Goal: Task Accomplishment & Management: Complete application form

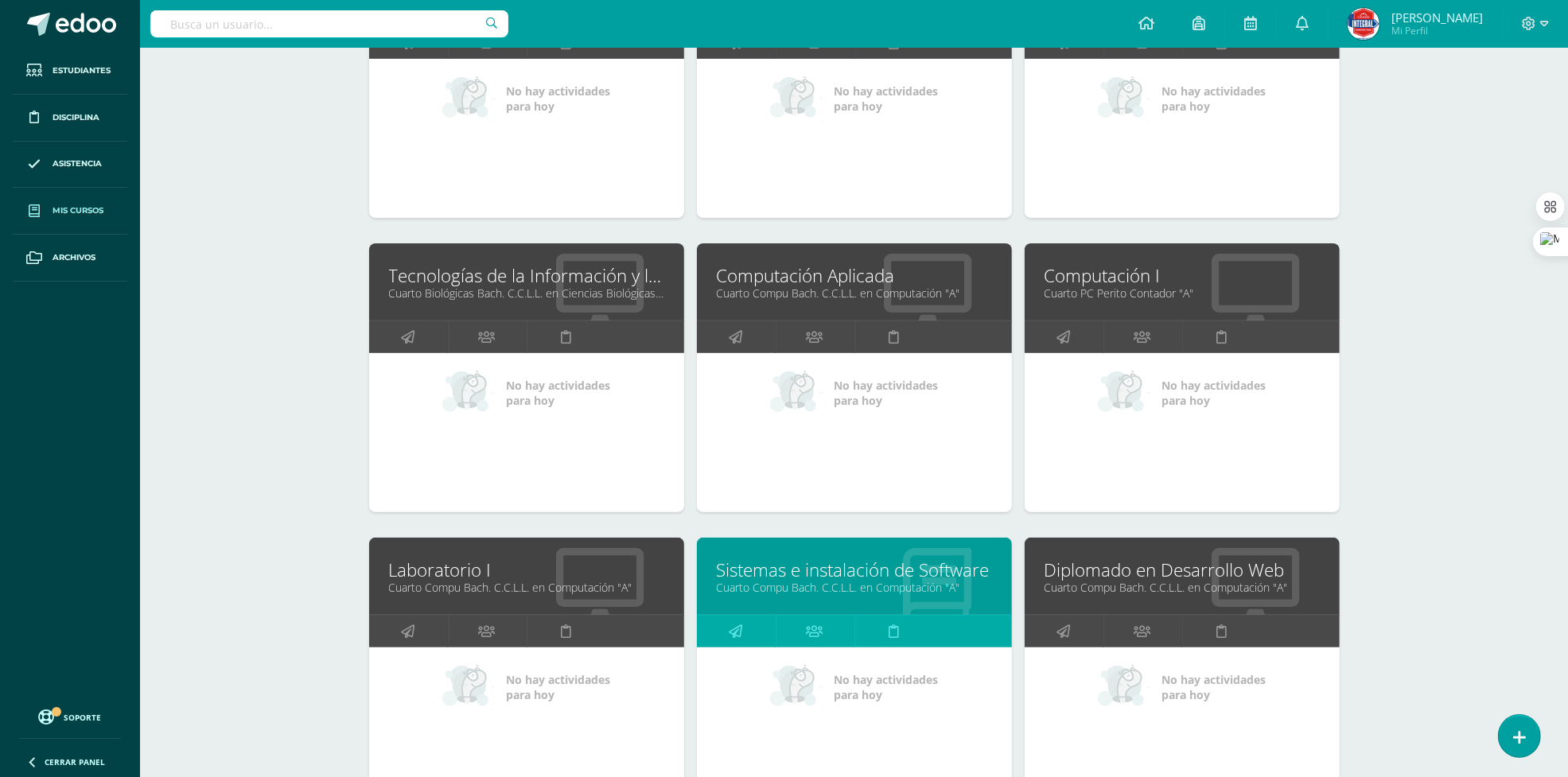
scroll to position [99, 0]
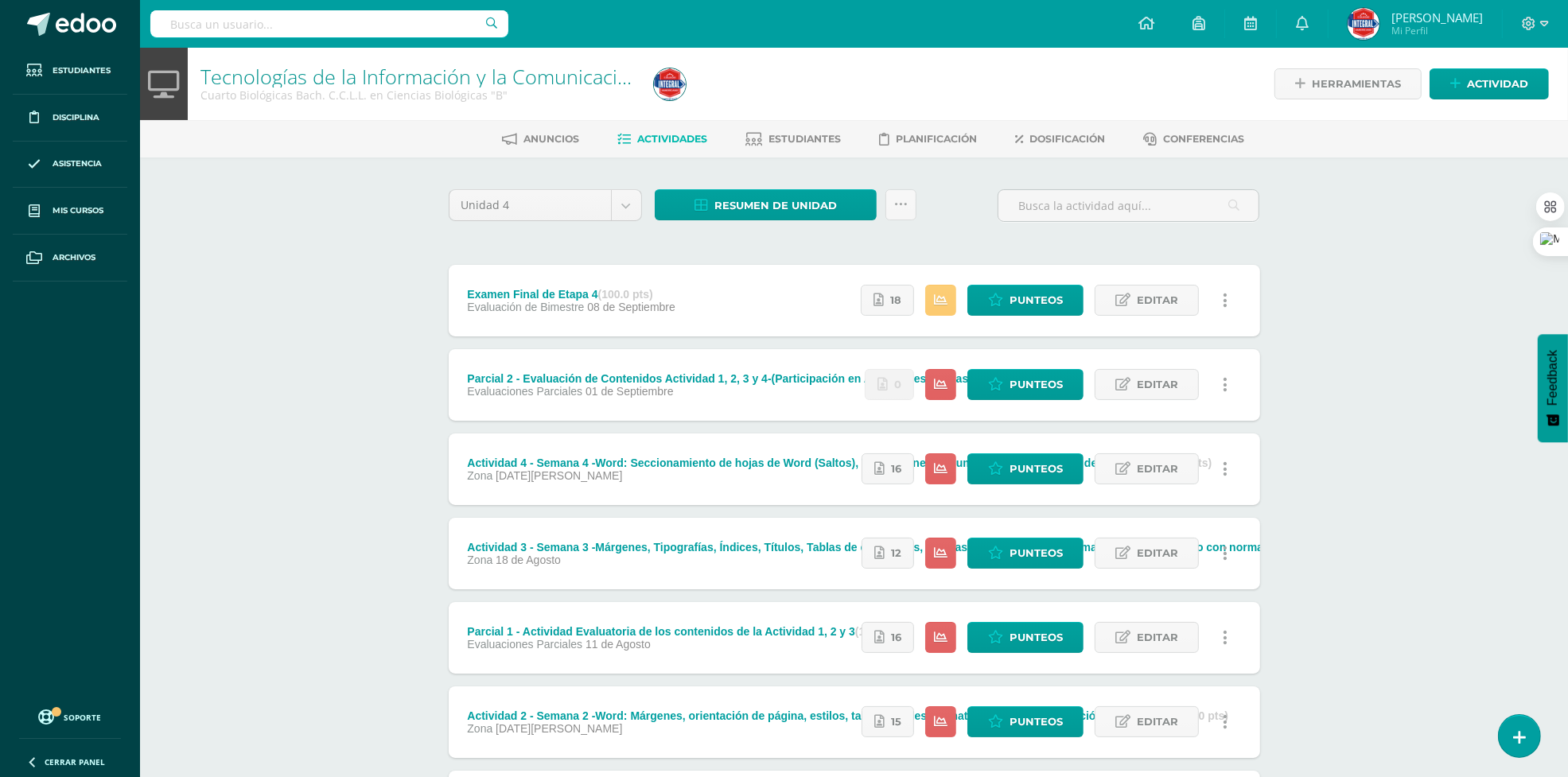
drag, startPoint x: 1119, startPoint y: 300, endPoint x: 1023, endPoint y: 241, distance: 112.7
click at [1023, 241] on div "Unidad 4 Unidad 1 Unidad 2 Unidad 3 Unidad 4 Resumen de unidad Descargar como H…" at bounding box center [854, 553] width 824 height 727
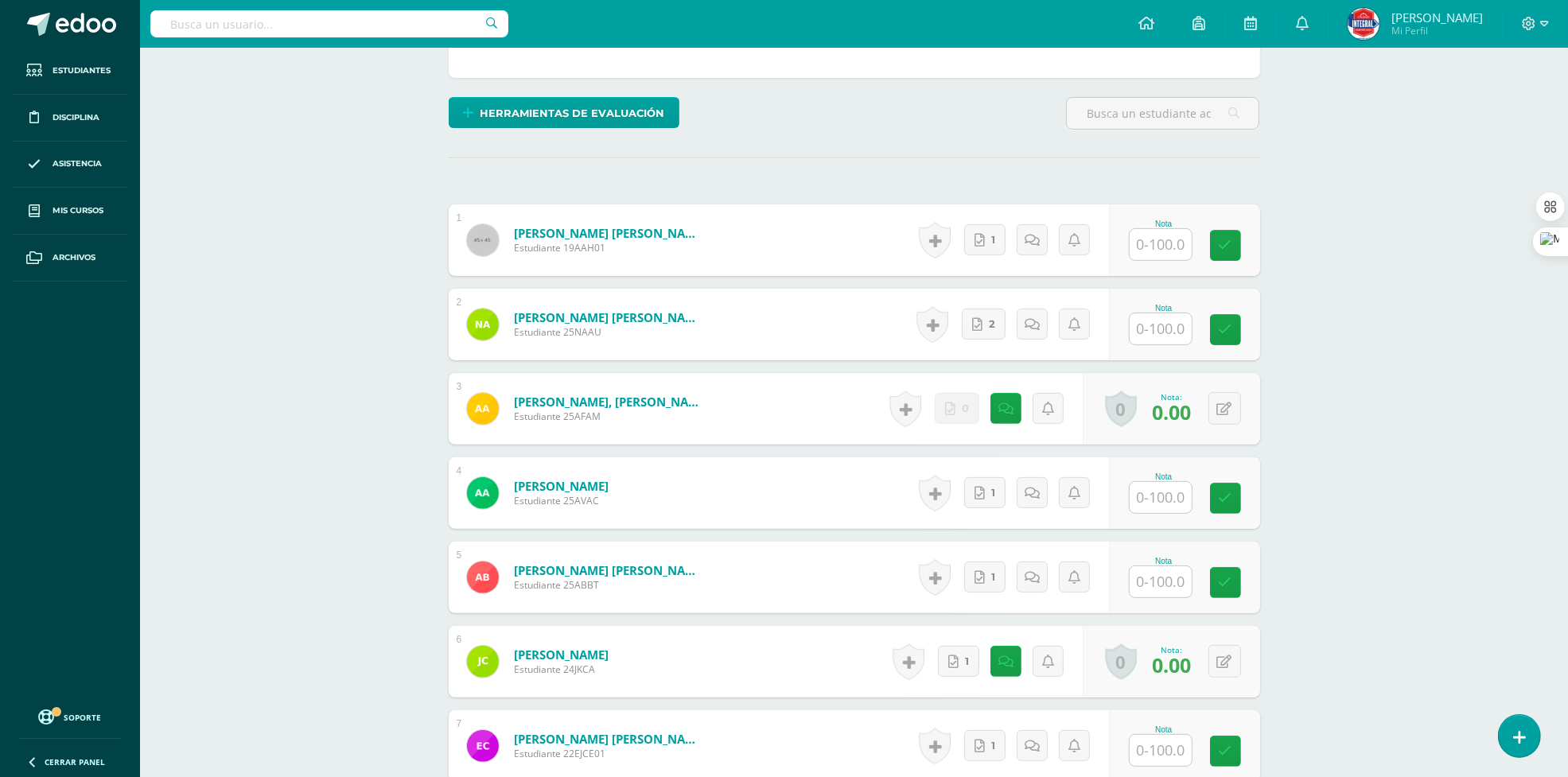
scroll to position [298, 0]
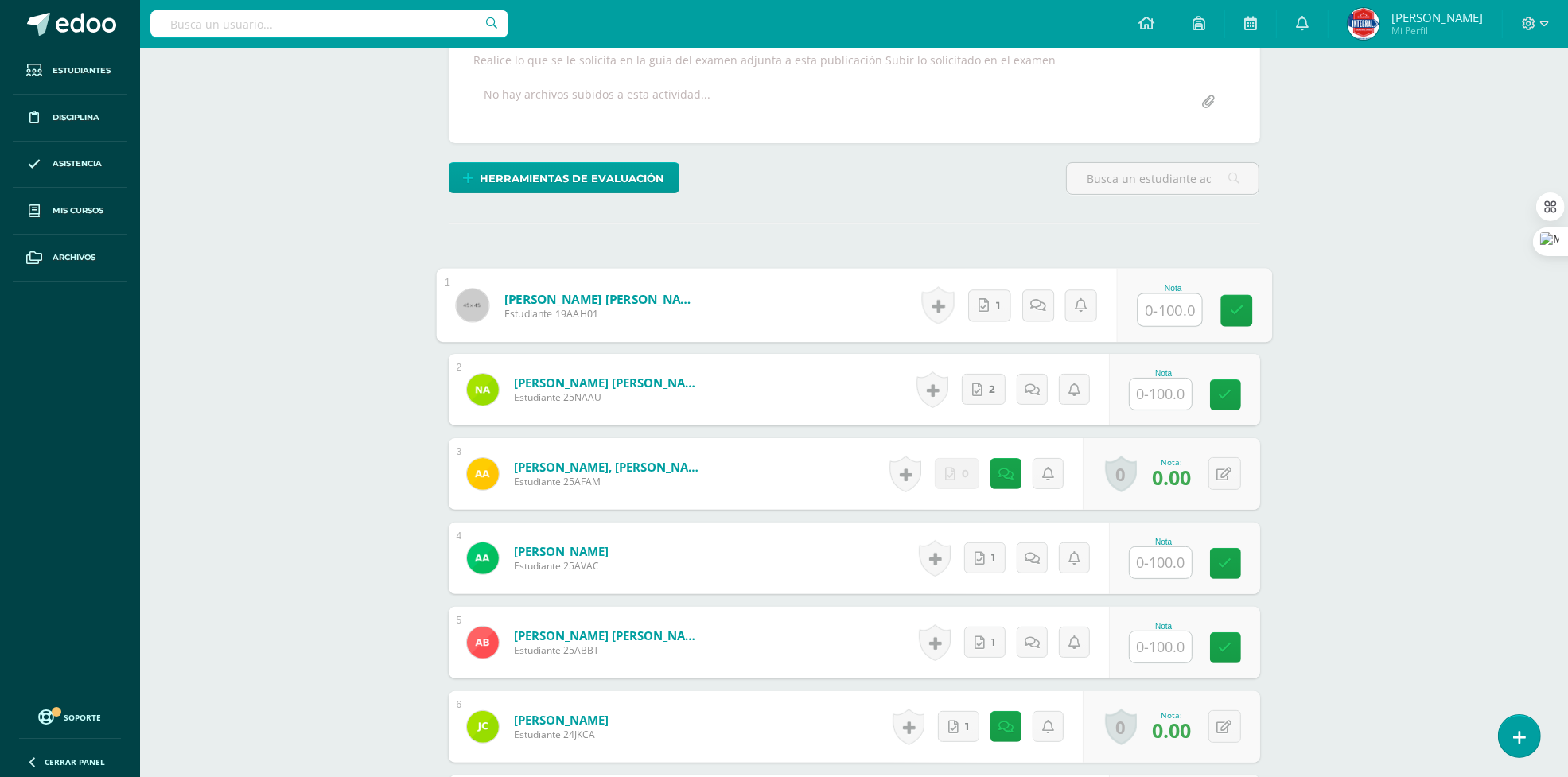
click at [1147, 311] on input "text" at bounding box center [1169, 309] width 63 height 32
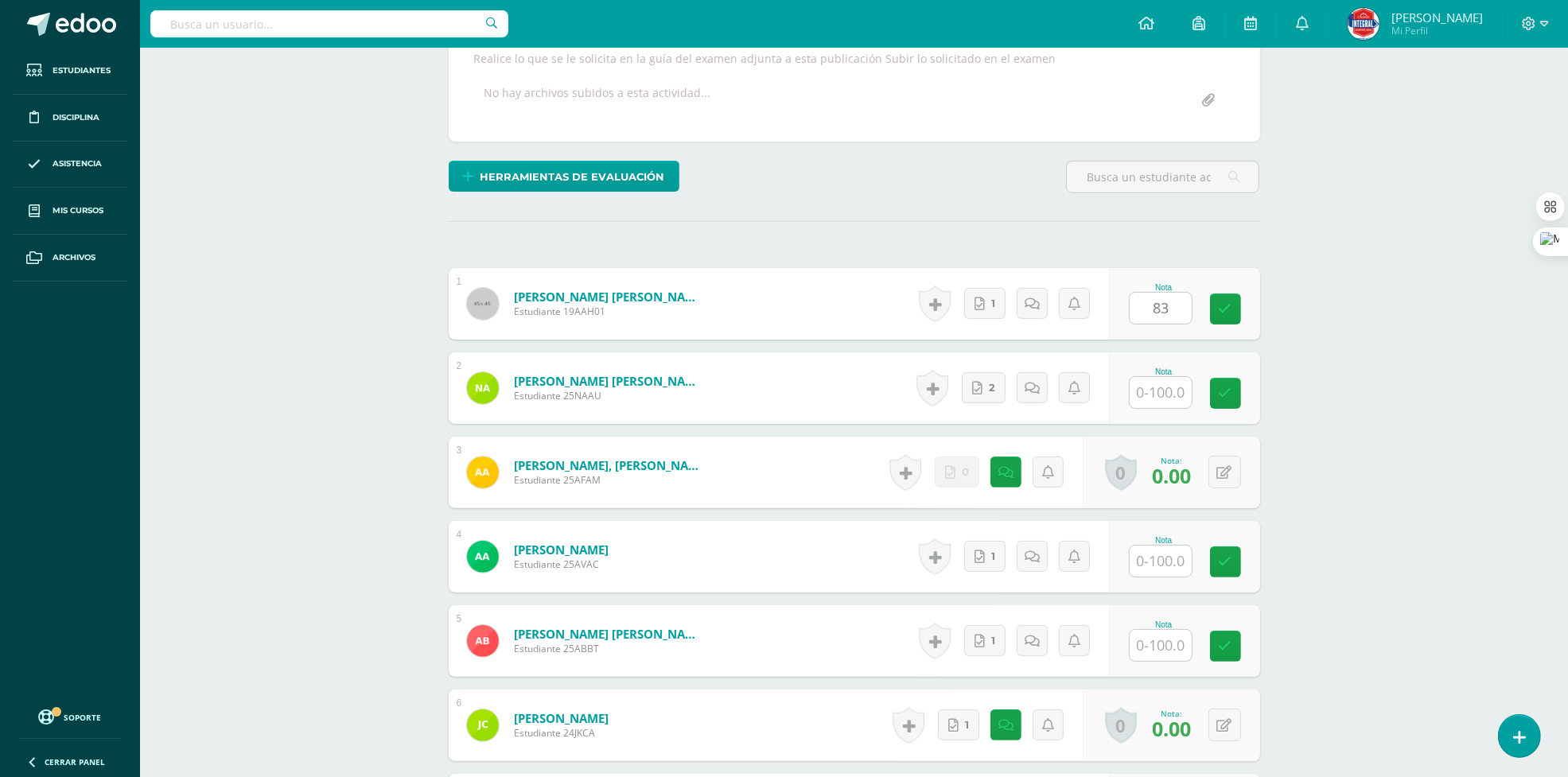
click at [1152, 380] on input "text" at bounding box center [1161, 393] width 62 height 31
click at [1235, 304] on button at bounding box center [1235, 303] width 33 height 33
click at [1243, 298] on div "0 Logros Logros obtenidos Aún no hay logros agregados Nota: 75.00" at bounding box center [1187, 303] width 146 height 71
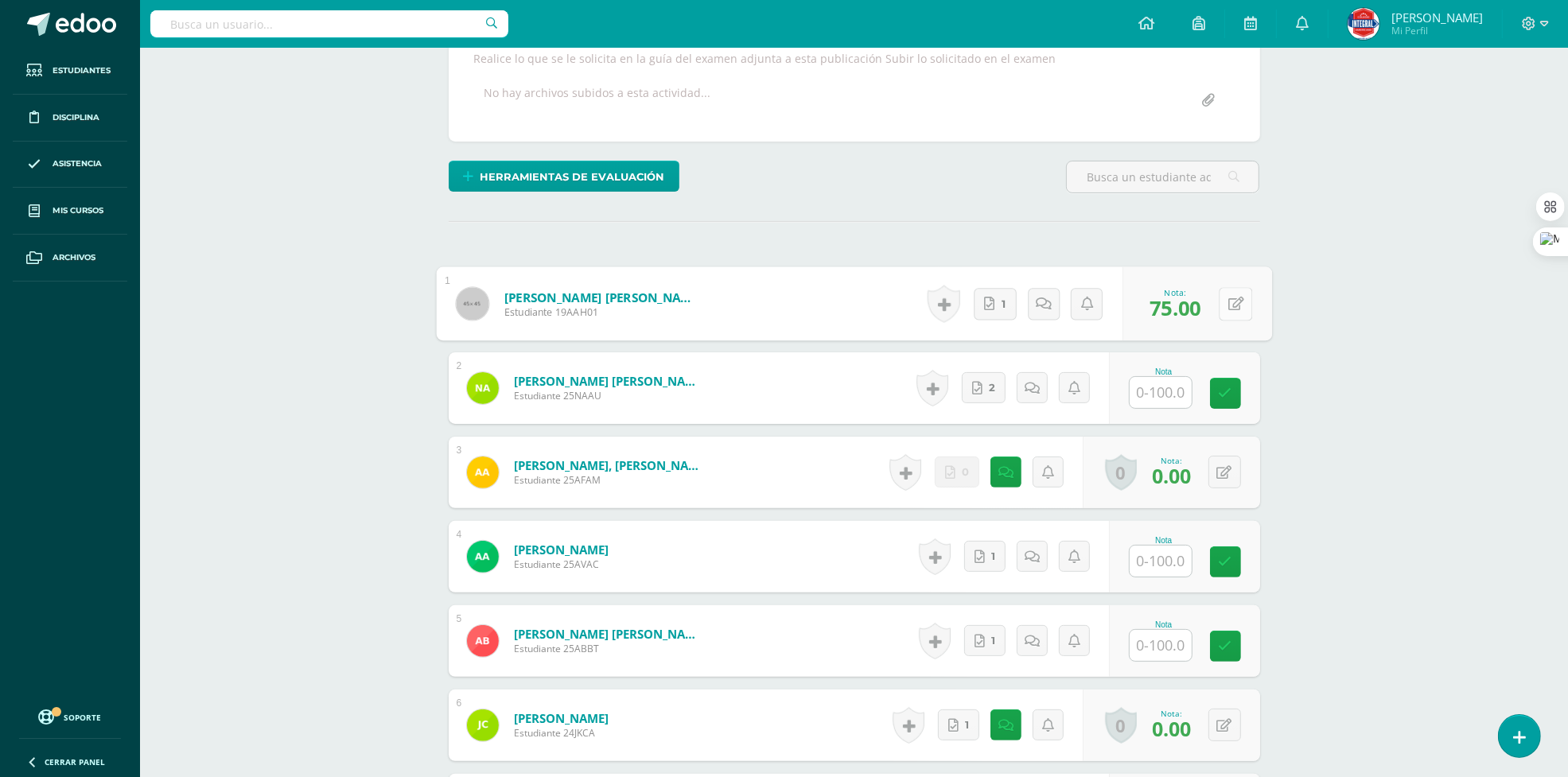
click at [1234, 300] on button at bounding box center [1235, 303] width 33 height 33
type input "74"
click at [1171, 393] on input "text" at bounding box center [1161, 393] width 62 height 31
type input "57"
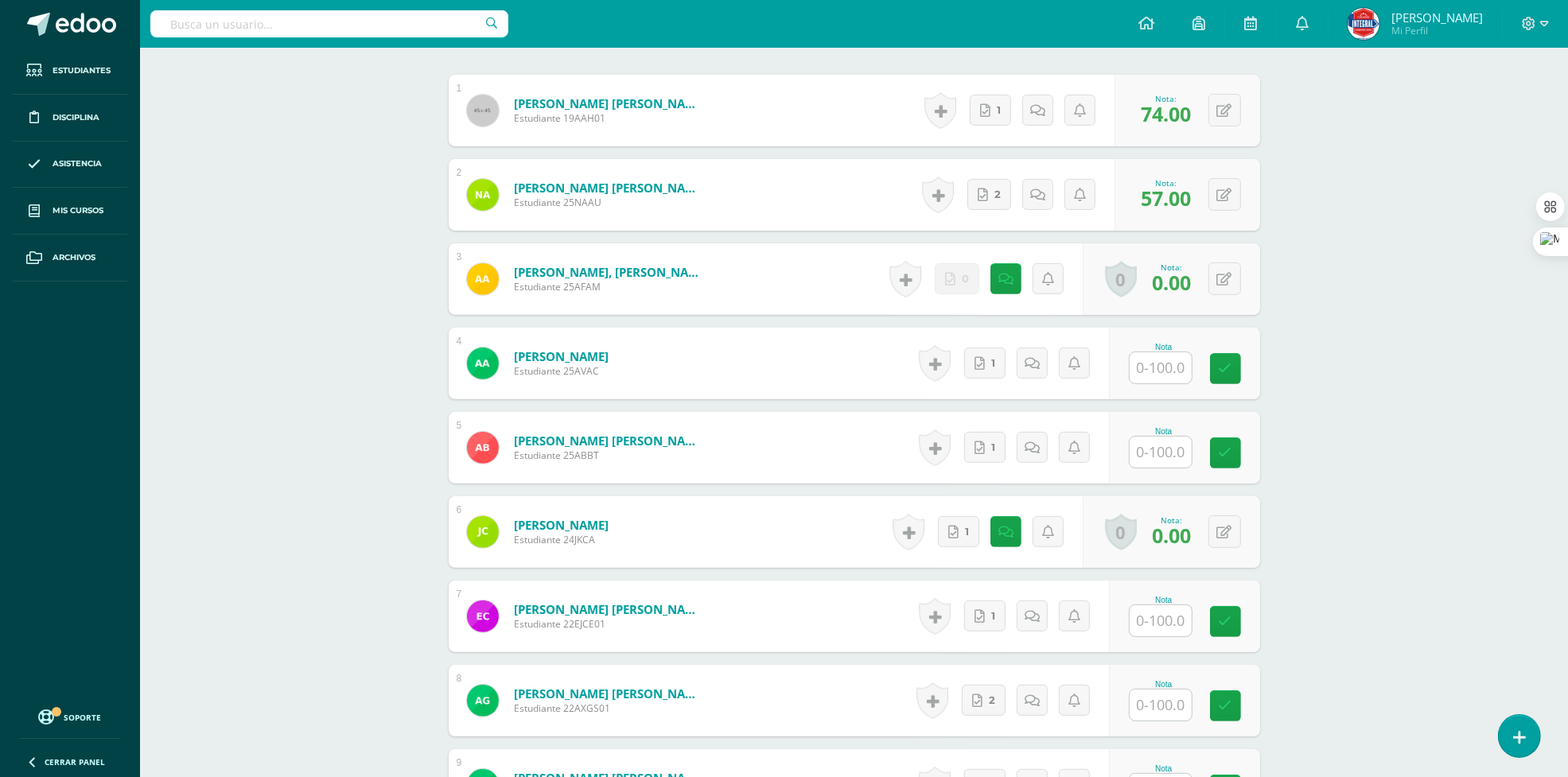
scroll to position [498, 0]
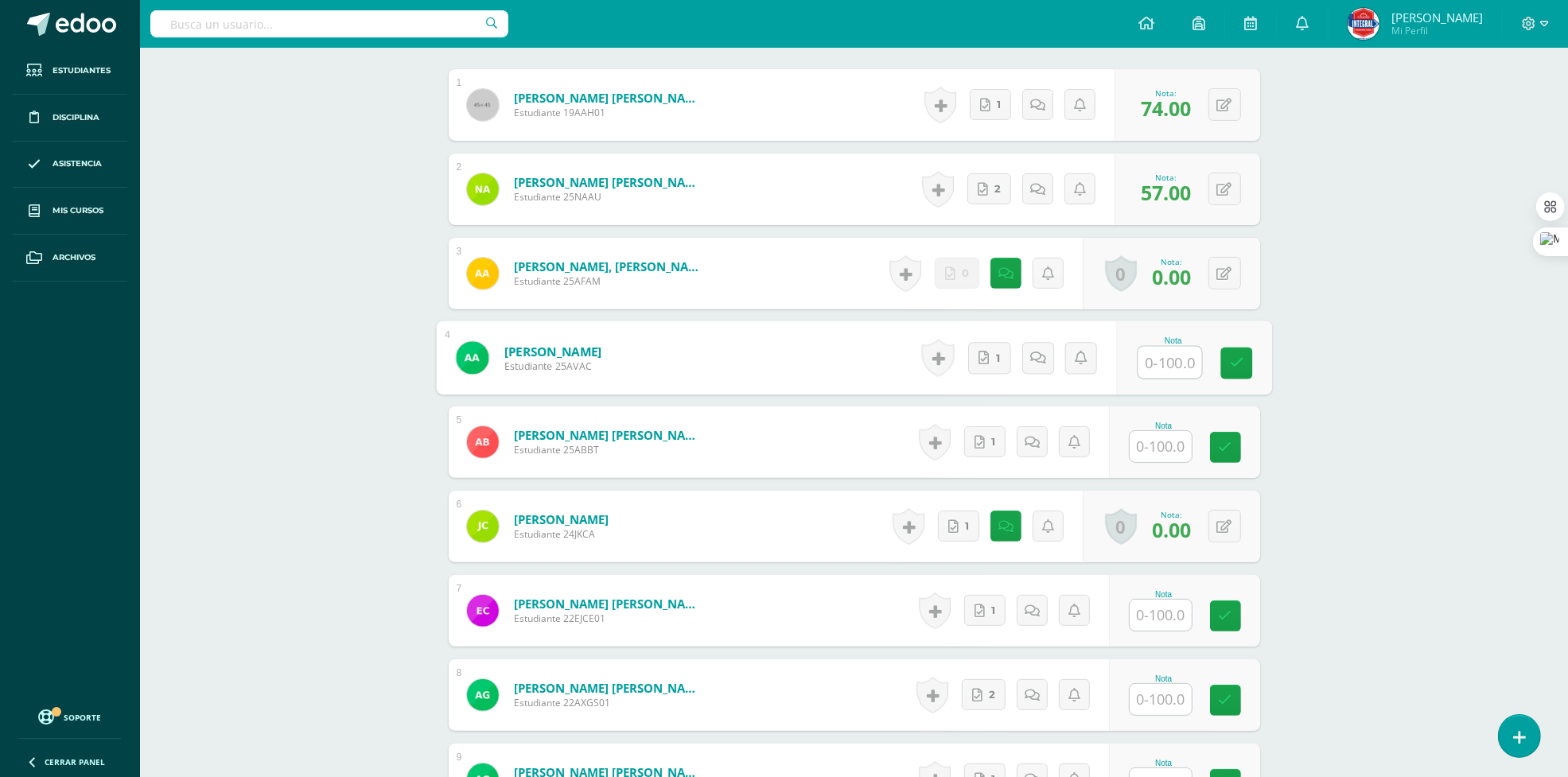
click at [1171, 368] on input "text" at bounding box center [1169, 362] width 63 height 32
type input "20"
click at [1228, 359] on icon at bounding box center [1236, 357] width 16 height 14
click at [1298, 363] on div "Tecnologías de la Información y la Comunicación I Cuarto Biológicas Bach. C.C.L…" at bounding box center [854, 736] width 1428 height 2376
click at [1150, 442] on input "text" at bounding box center [1161, 447] width 62 height 31
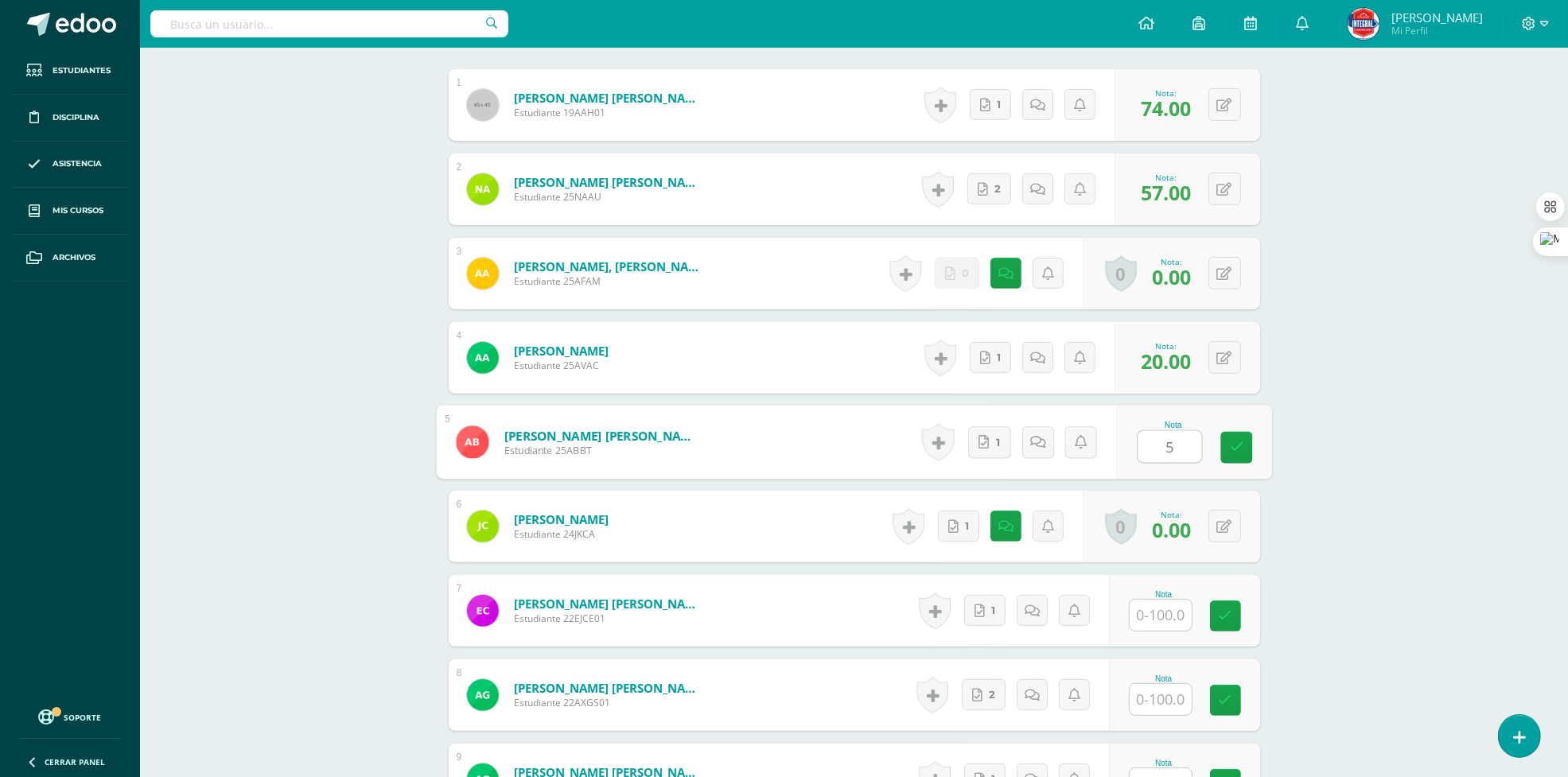
type input "58"
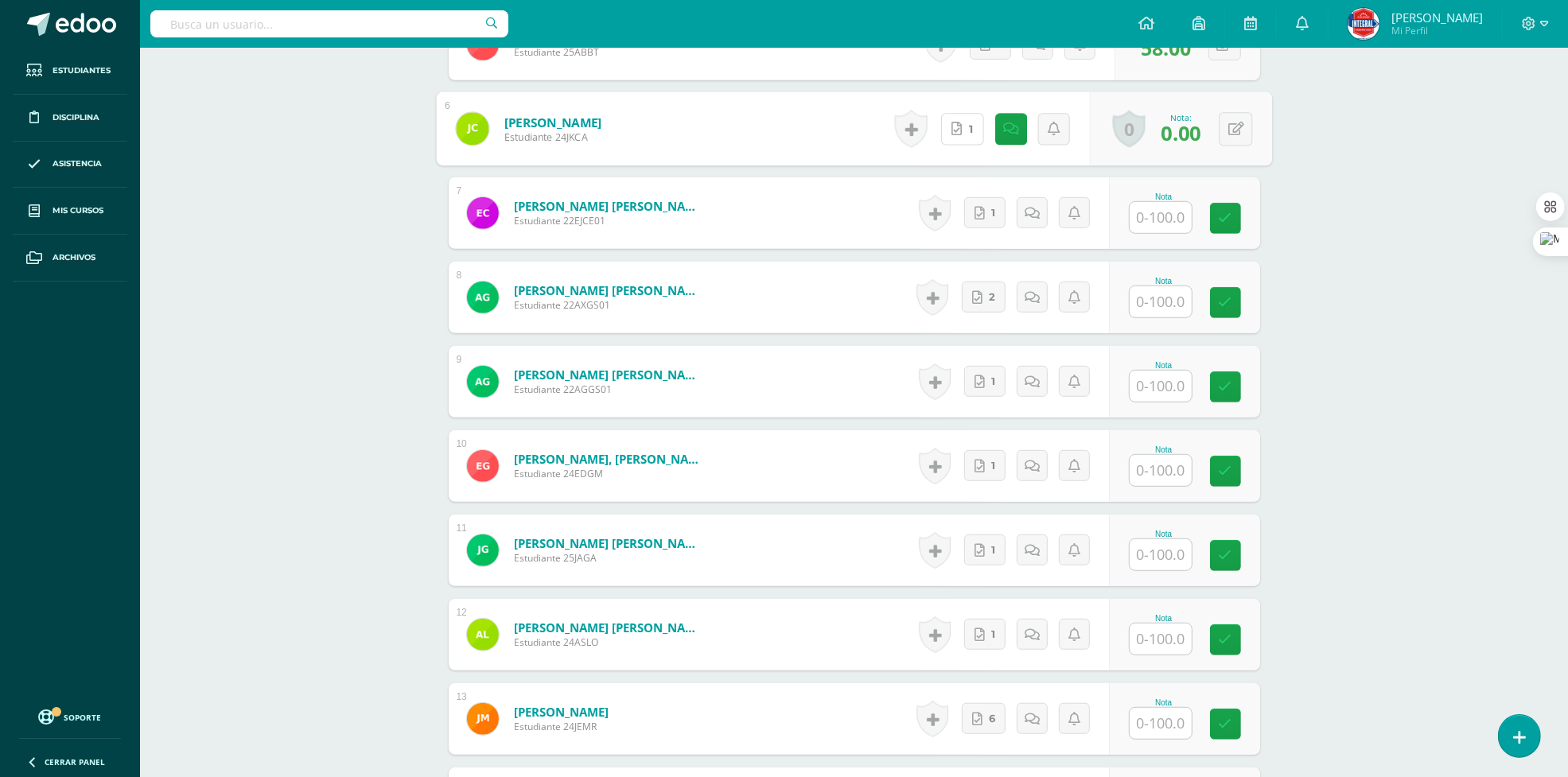
scroll to position [797, 0]
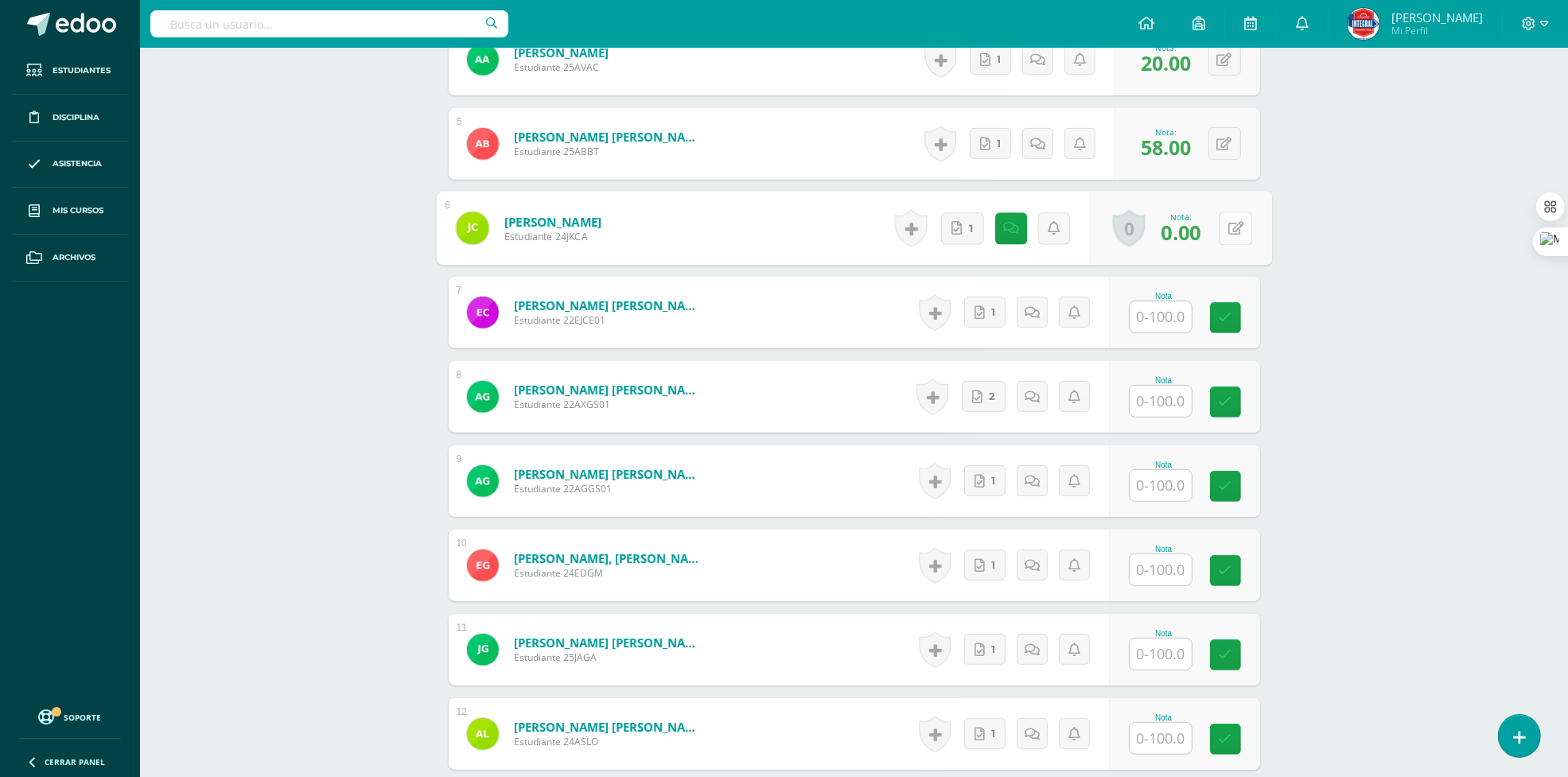
click at [1233, 236] on button at bounding box center [1235, 228] width 33 height 33
type input "52"
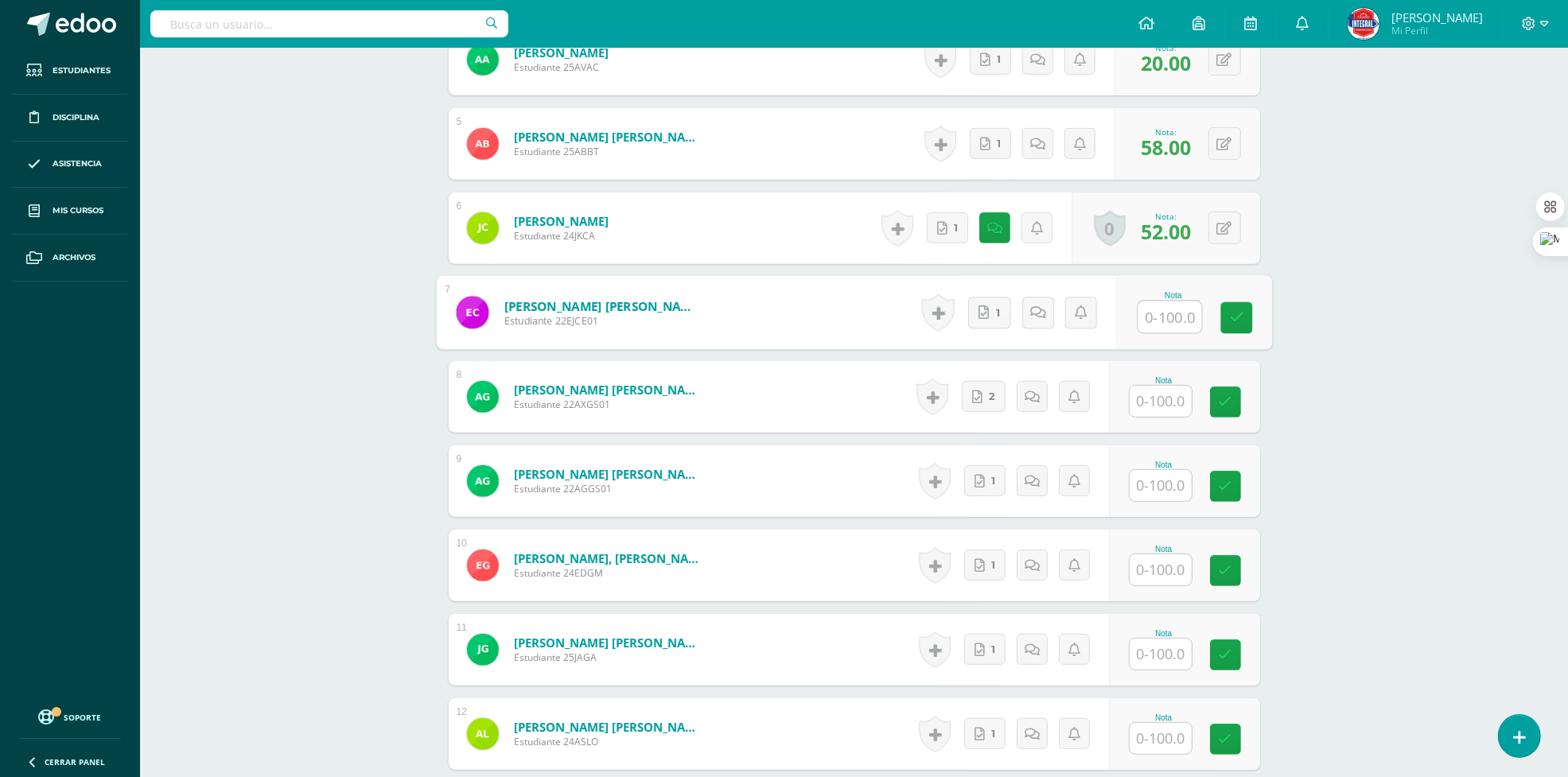
click at [1338, 228] on div "Tecnologías de la Información y la Comunicación I Cuarto Biológicas Bach. C.C.L…" at bounding box center [854, 439] width 1428 height 2376
click at [1174, 324] on input "text" at bounding box center [1161, 317] width 62 height 31
type input "65"
click at [1172, 399] on input "text" at bounding box center [1169, 401] width 63 height 32
type input "91"
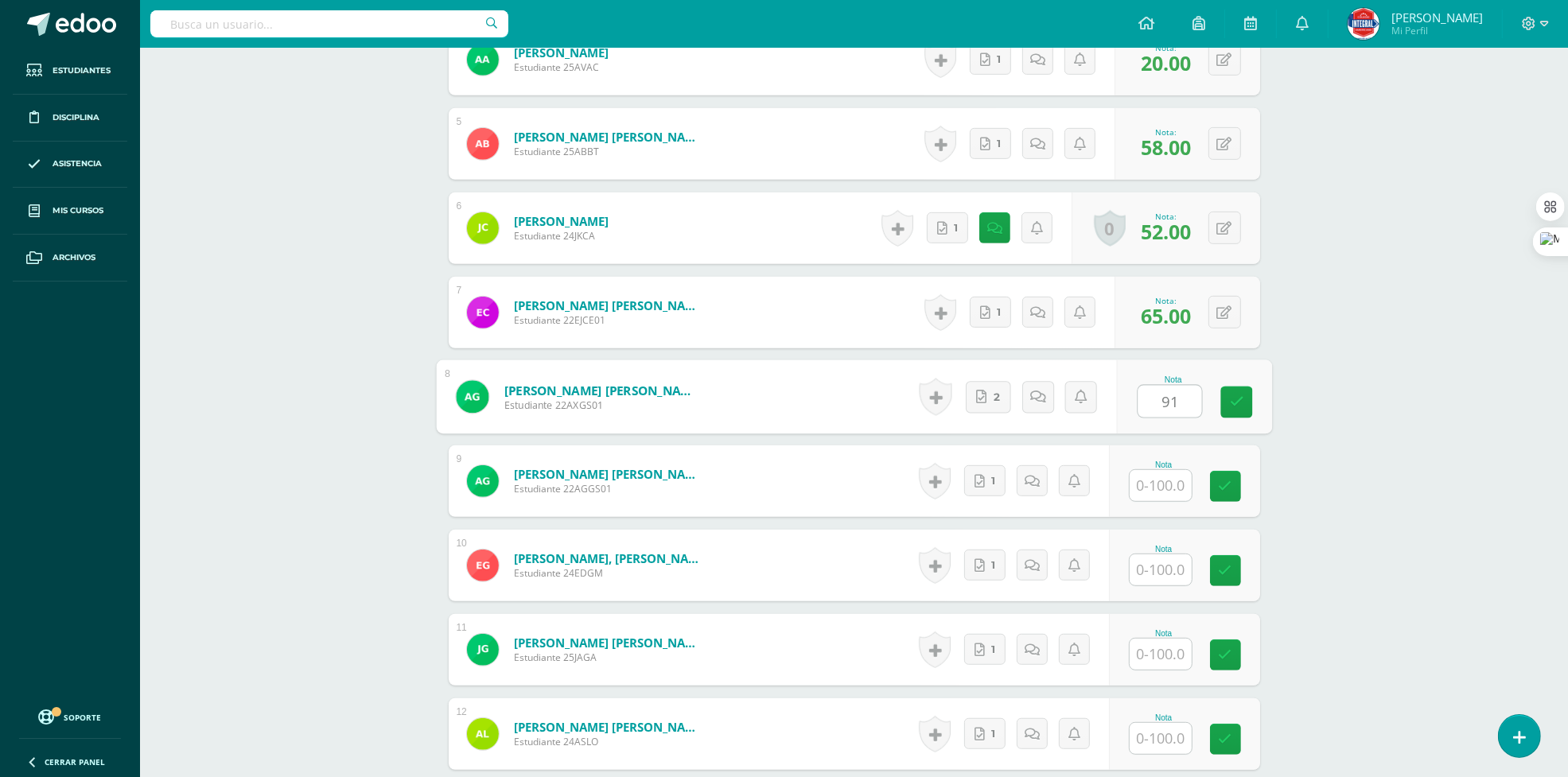
click at [1364, 386] on div "Tecnologías de la Información y la Comunicación I Cuarto Biológicas Bach. C.C.L…" at bounding box center [854, 439] width 1428 height 2376
click at [1152, 485] on input "text" at bounding box center [1161, 486] width 62 height 31
type input "35"
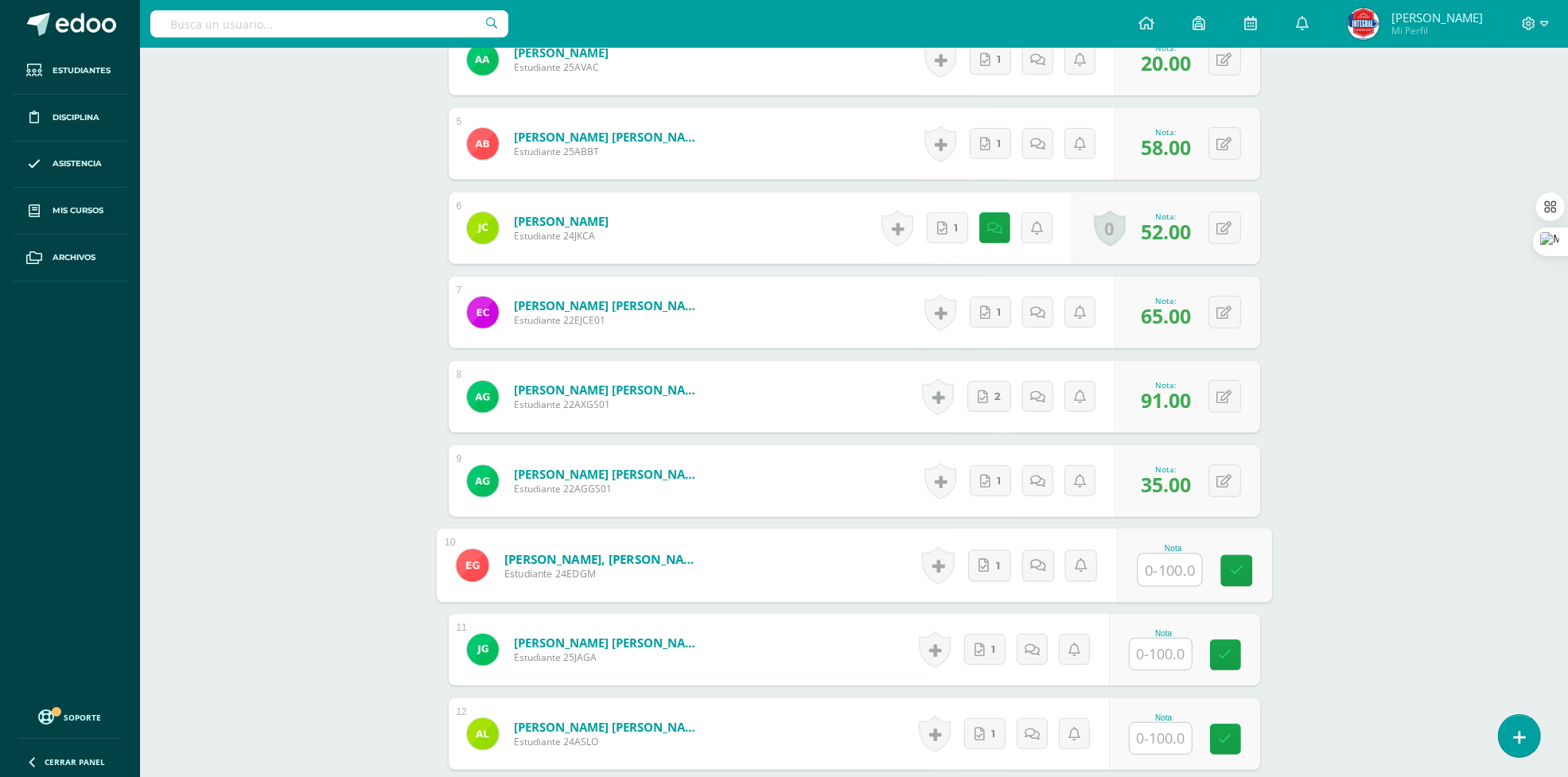
click at [1430, 453] on div "Tecnologías de la Información y la Comunicación I Cuarto Biológicas Bach. C.C.L…" at bounding box center [854, 439] width 1428 height 2376
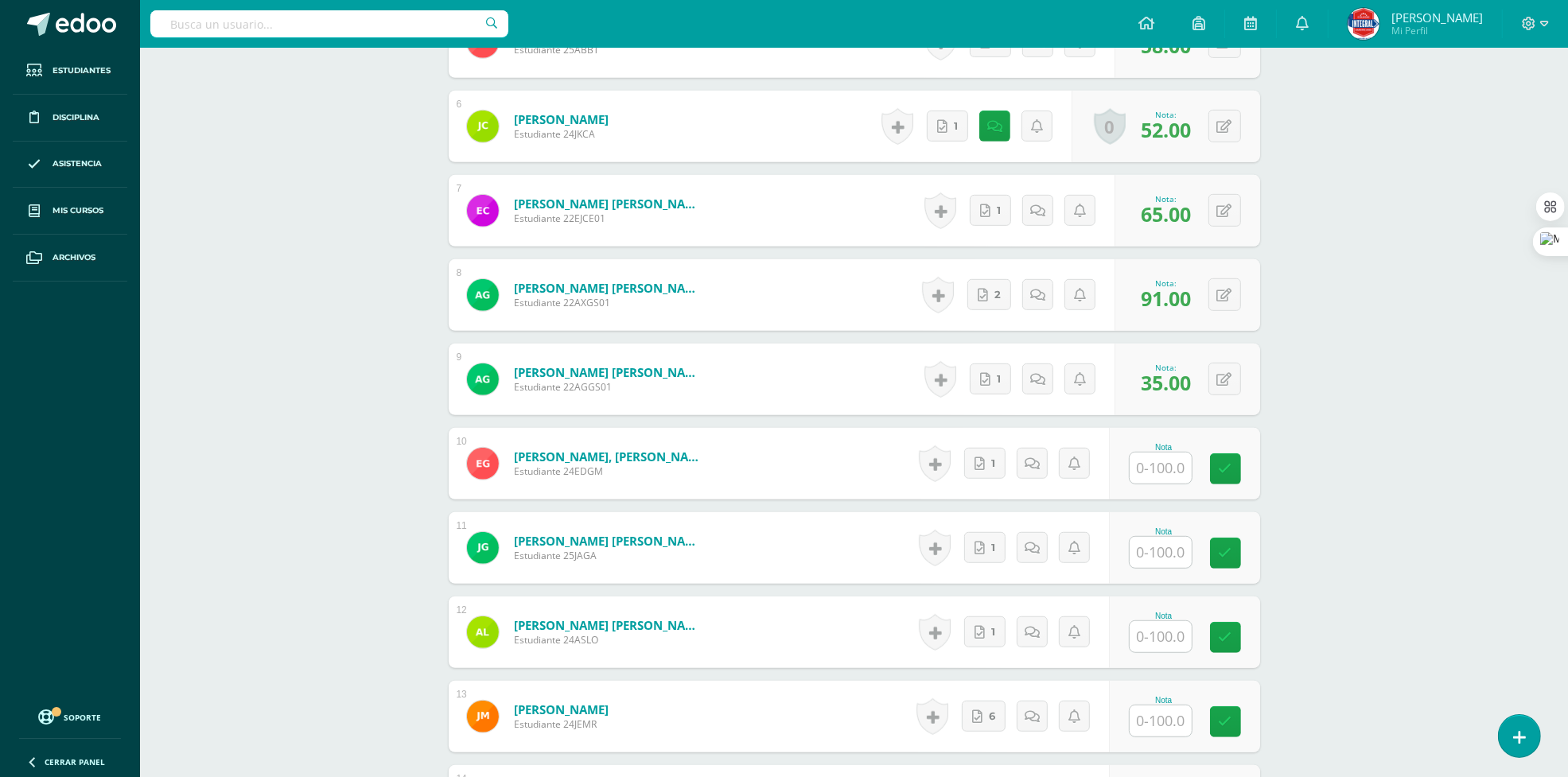
scroll to position [896, 0]
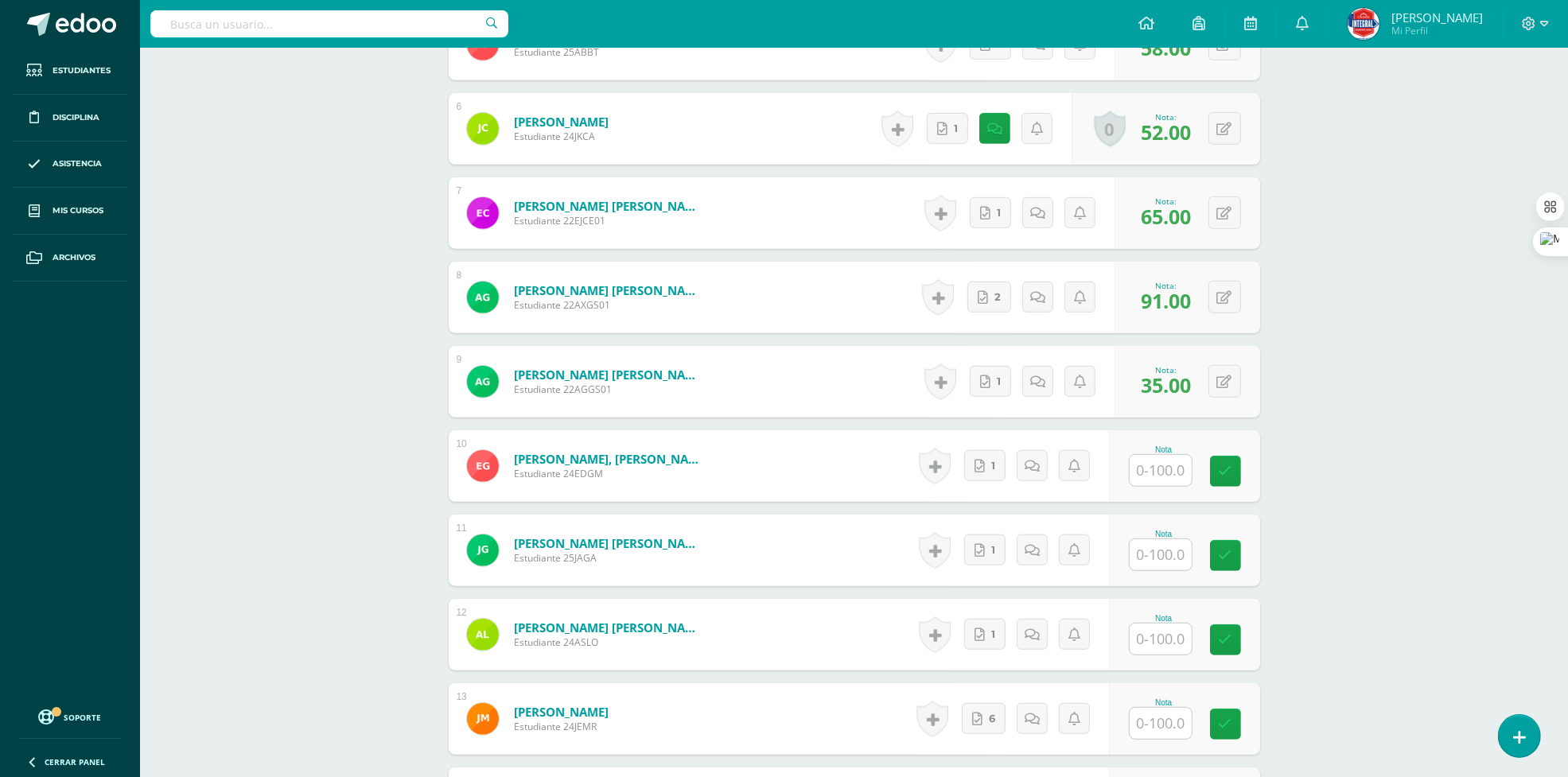
click at [1168, 467] on input "text" at bounding box center [1161, 470] width 62 height 31
type input "91"
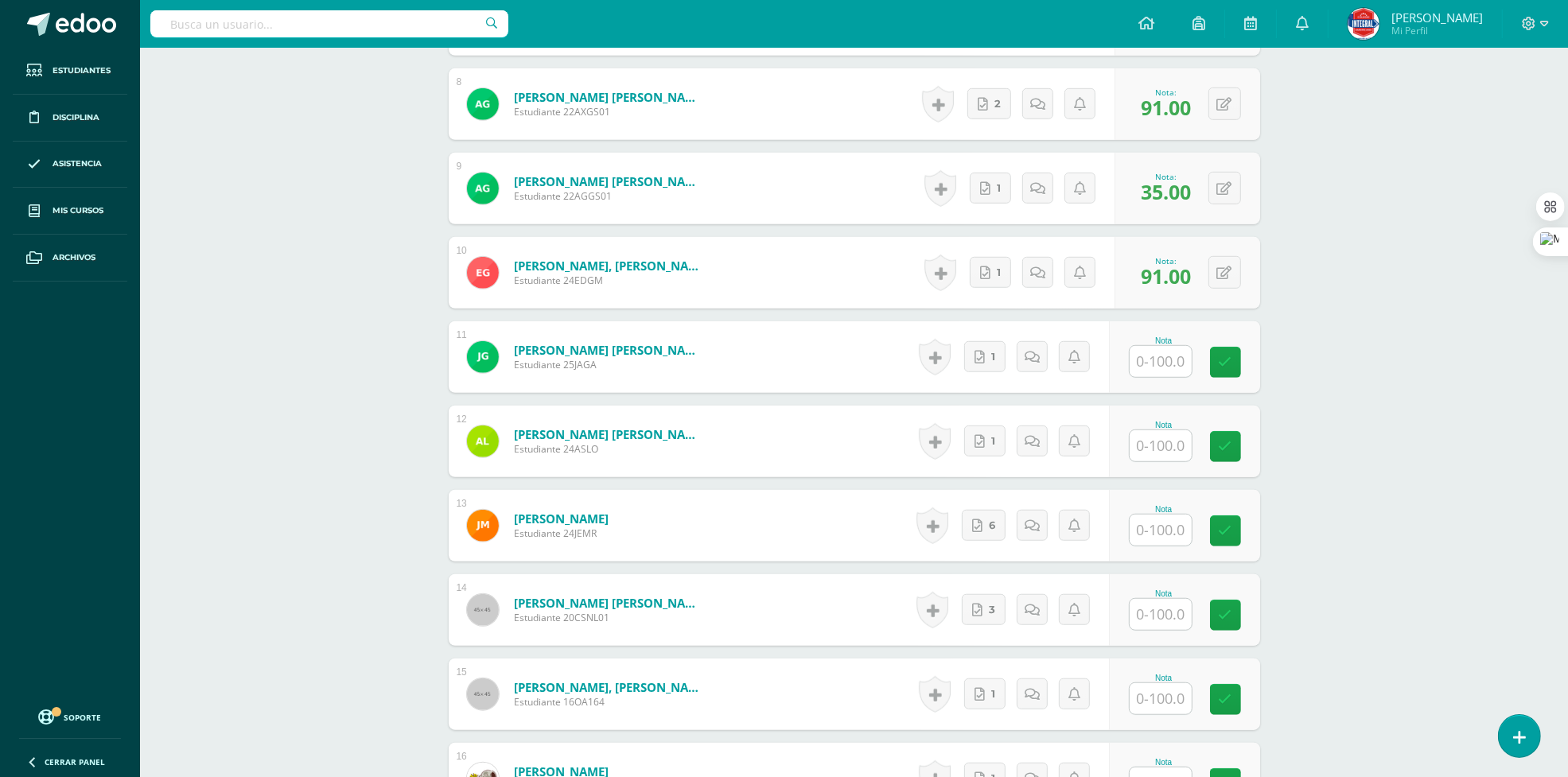
scroll to position [1095, 0]
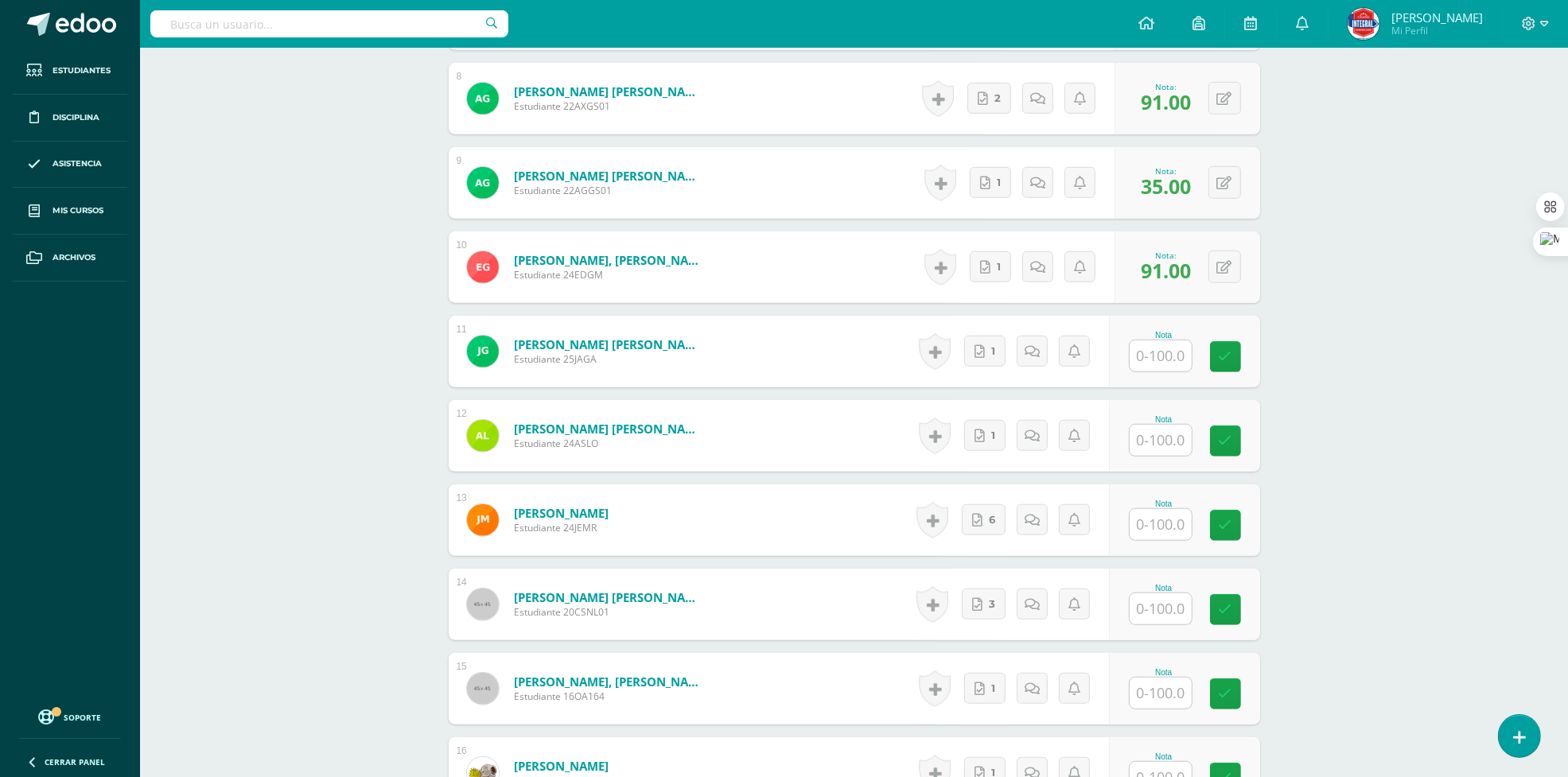
click at [1176, 360] on input "text" at bounding box center [1161, 355] width 62 height 31
type input "56"
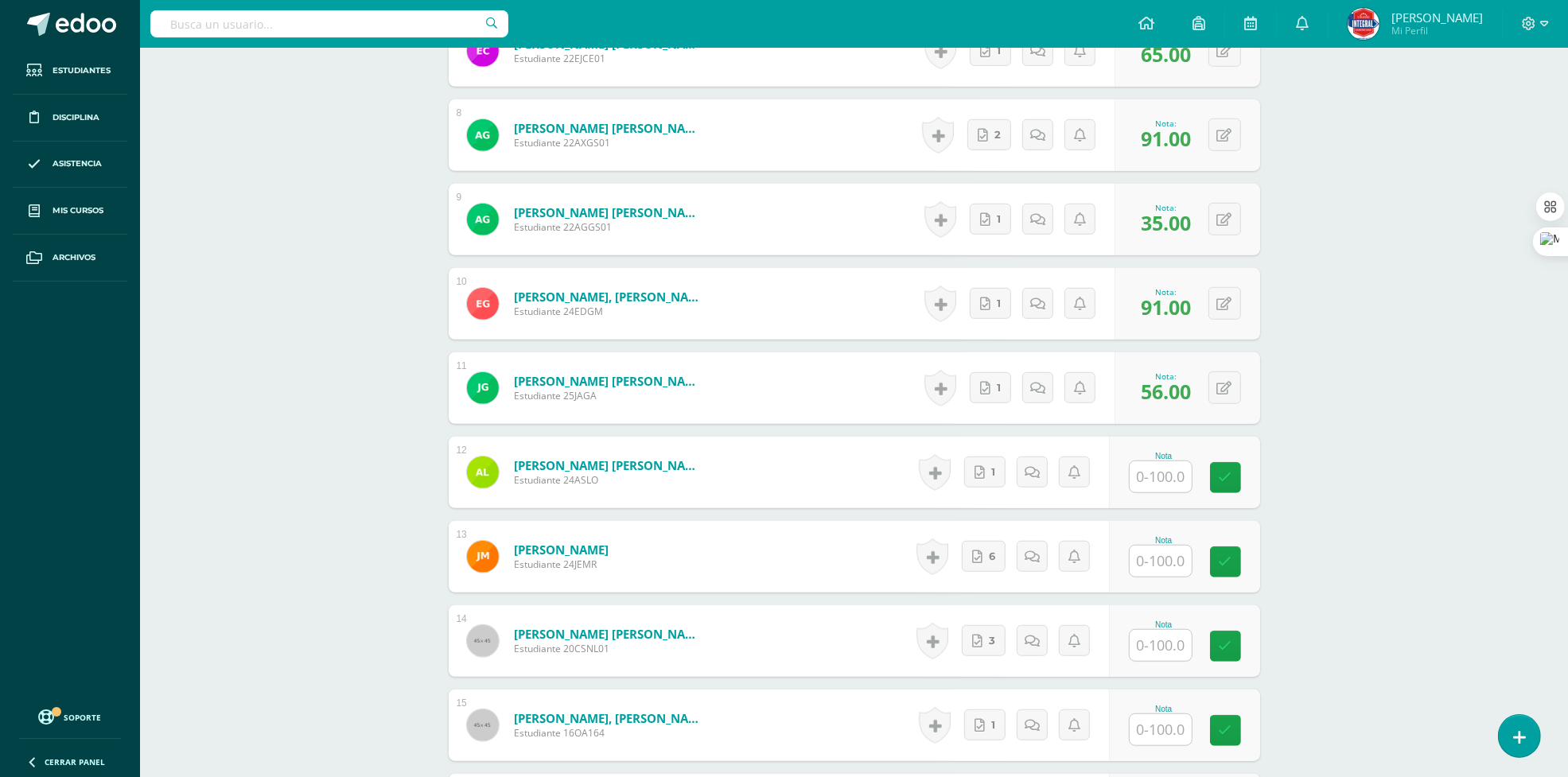
scroll to position [1249, 0]
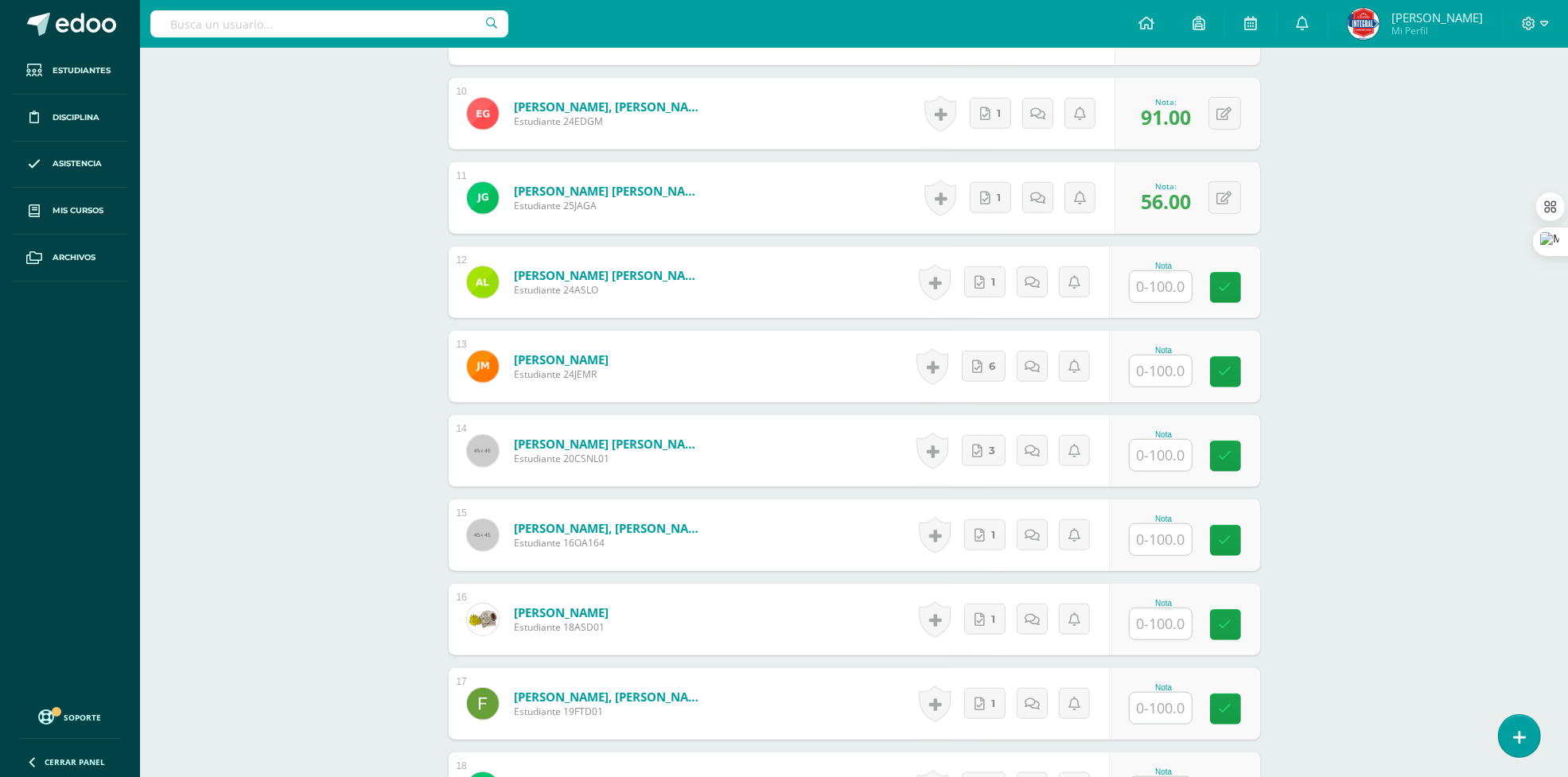
click at [1164, 280] on input "text" at bounding box center [1161, 287] width 62 height 31
type input "56"
click at [1157, 391] on div "Nota" at bounding box center [1184, 366] width 151 height 71
click at [1157, 385] on input "text" at bounding box center [1161, 371] width 62 height 31
type input "74"
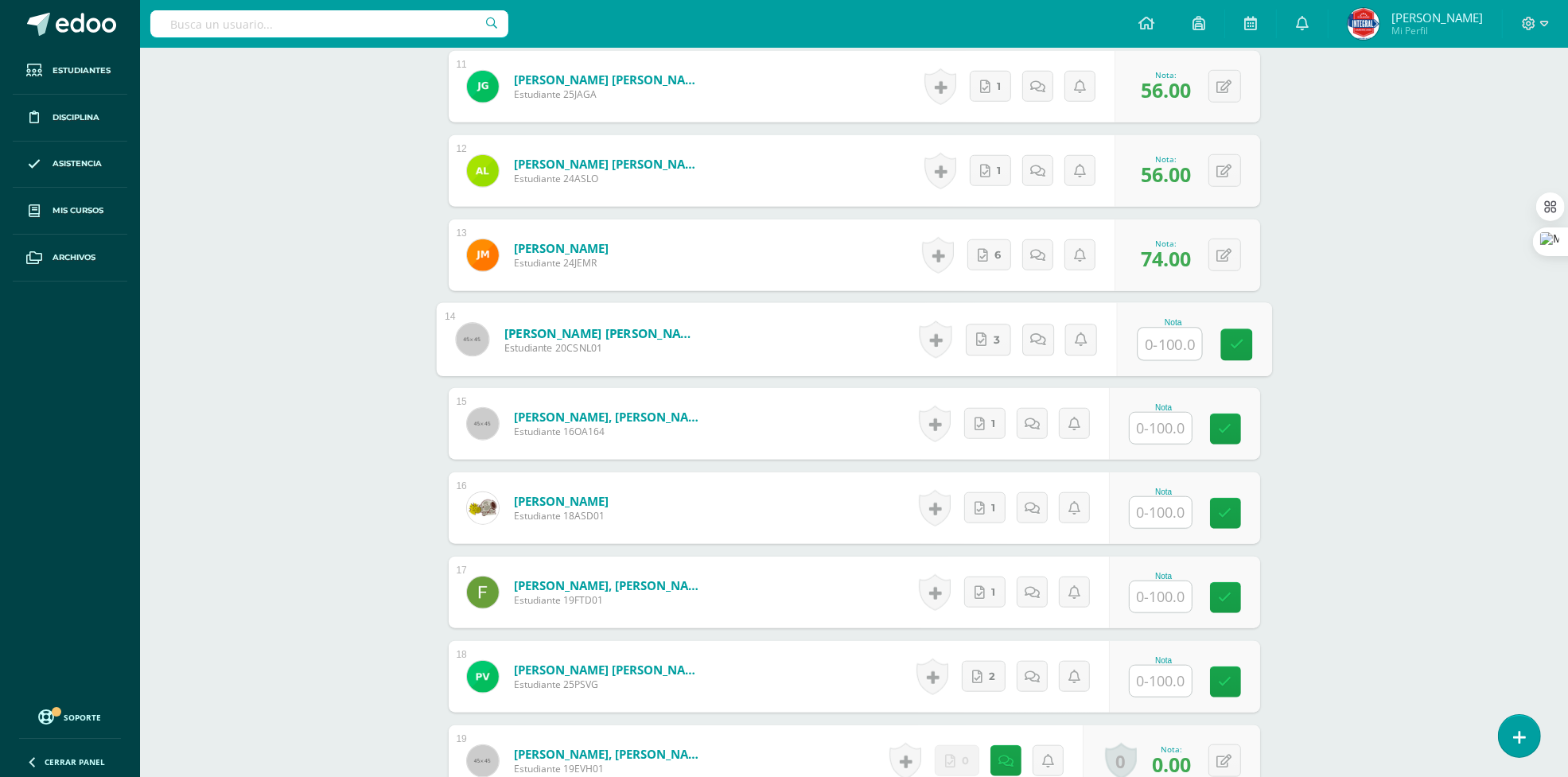
scroll to position [1547, 0]
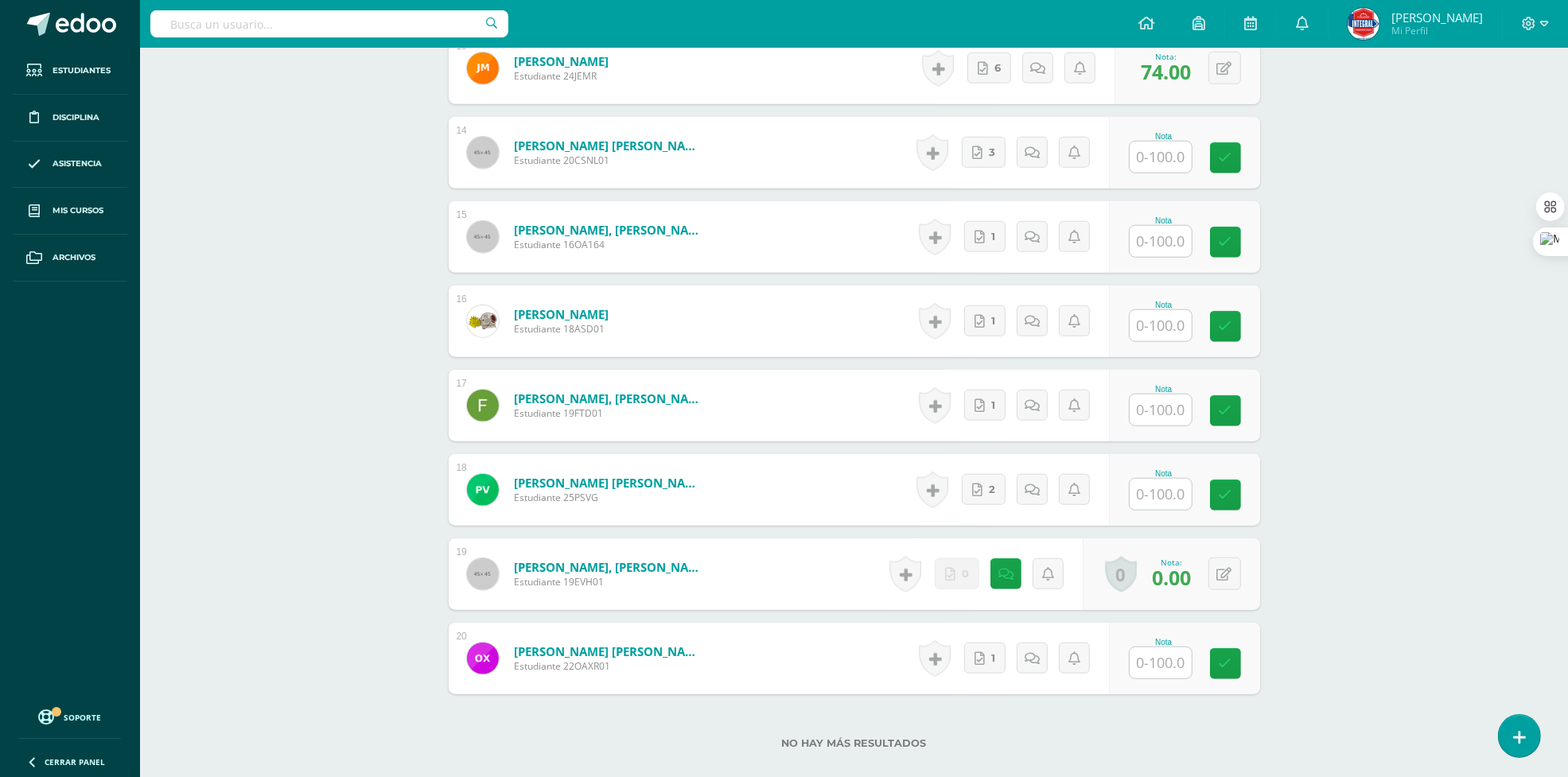
click at [1171, 154] on input "text" at bounding box center [1161, 157] width 62 height 31
type input "91"
click at [1172, 237] on input "text" at bounding box center [1161, 242] width 62 height 31
type input "41"
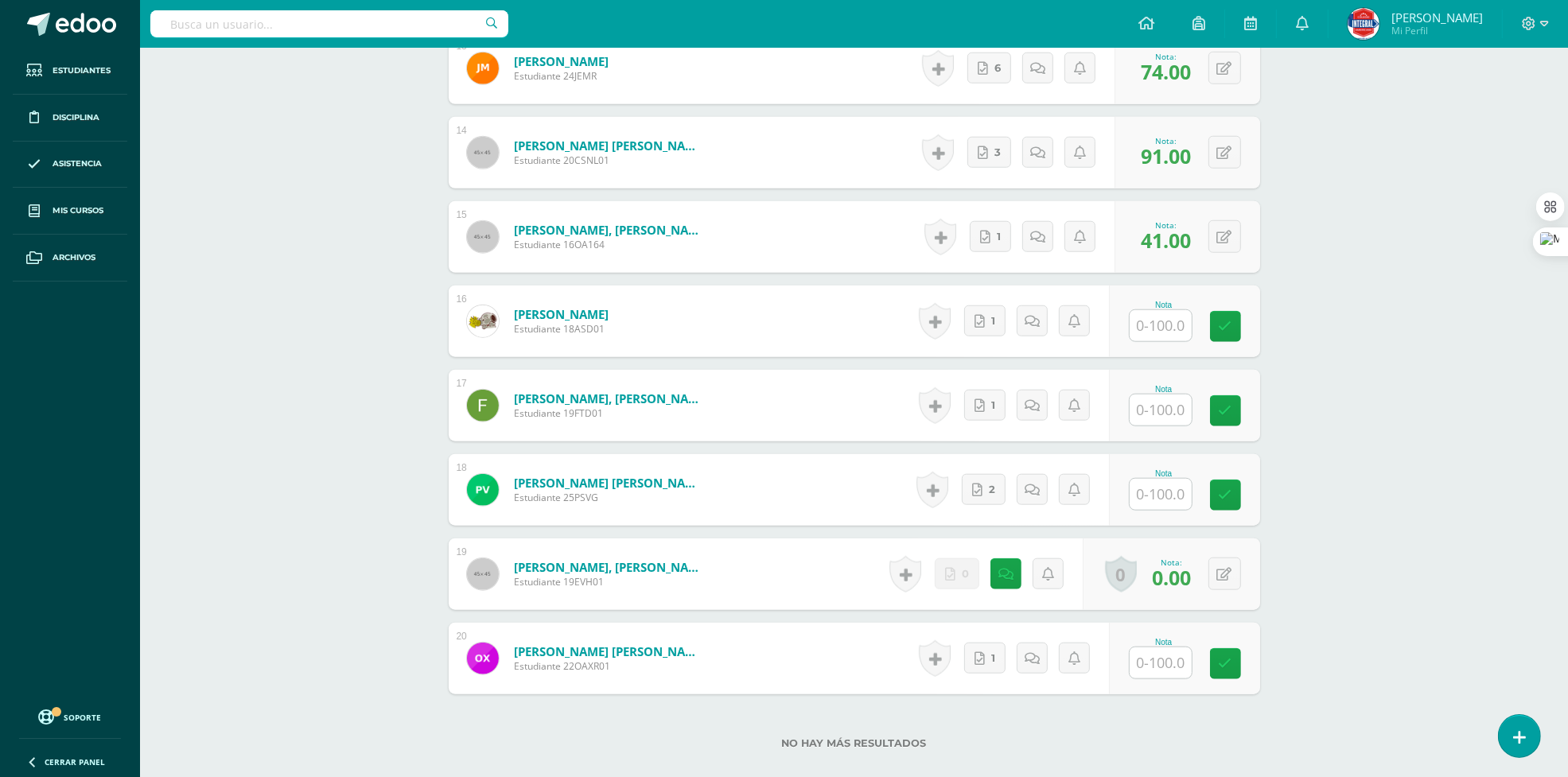
click at [1164, 317] on input "text" at bounding box center [1161, 326] width 62 height 31
type input "51"
click at [1157, 415] on input "text" at bounding box center [1161, 410] width 62 height 31
click at [1219, 395] on button at bounding box center [1235, 405] width 33 height 33
type input "30"
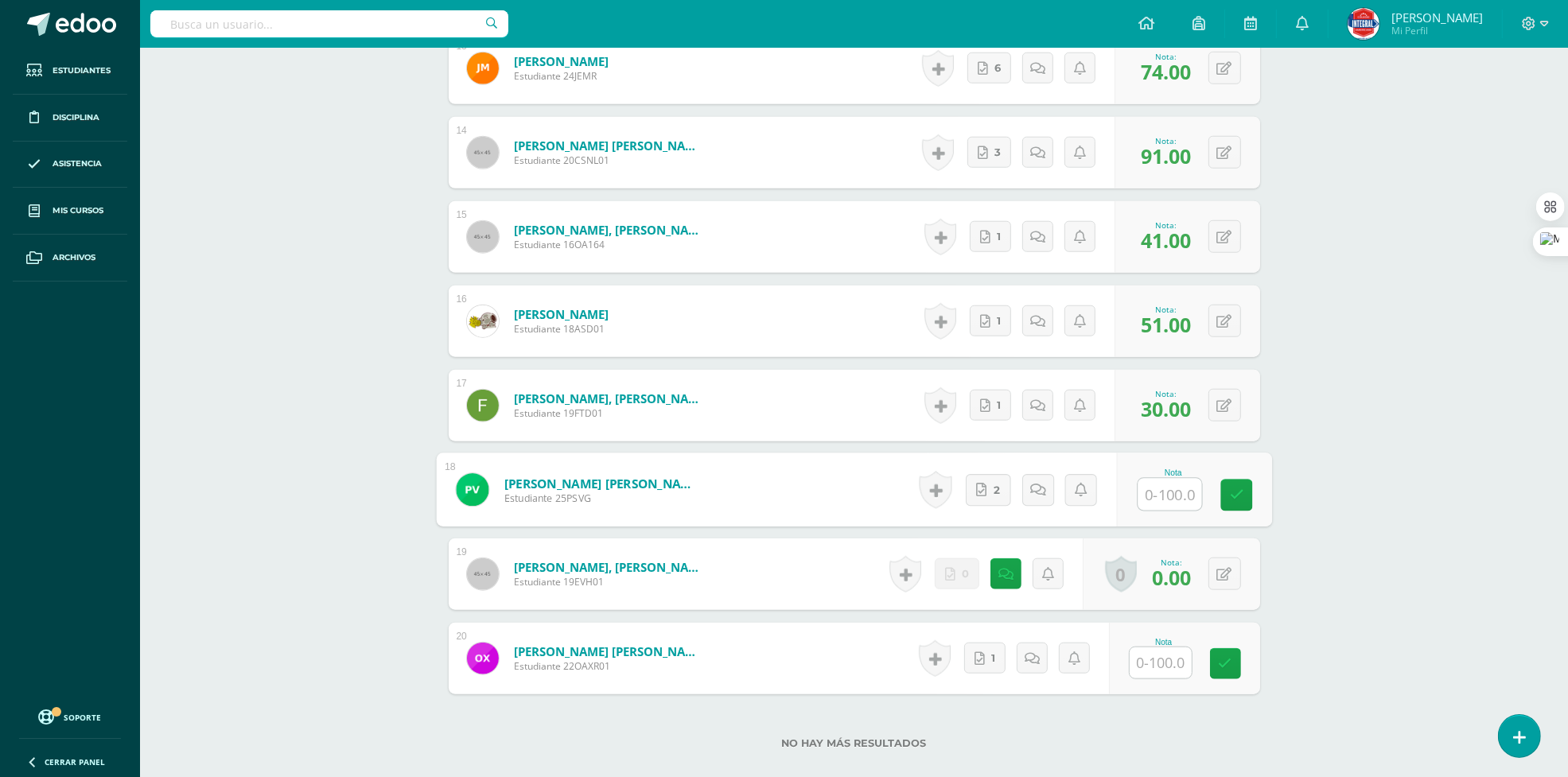
click at [1164, 489] on input "text" at bounding box center [1169, 494] width 63 height 32
type input "76"
click at [1137, 675] on input "text" at bounding box center [1169, 663] width 63 height 32
type input "83"
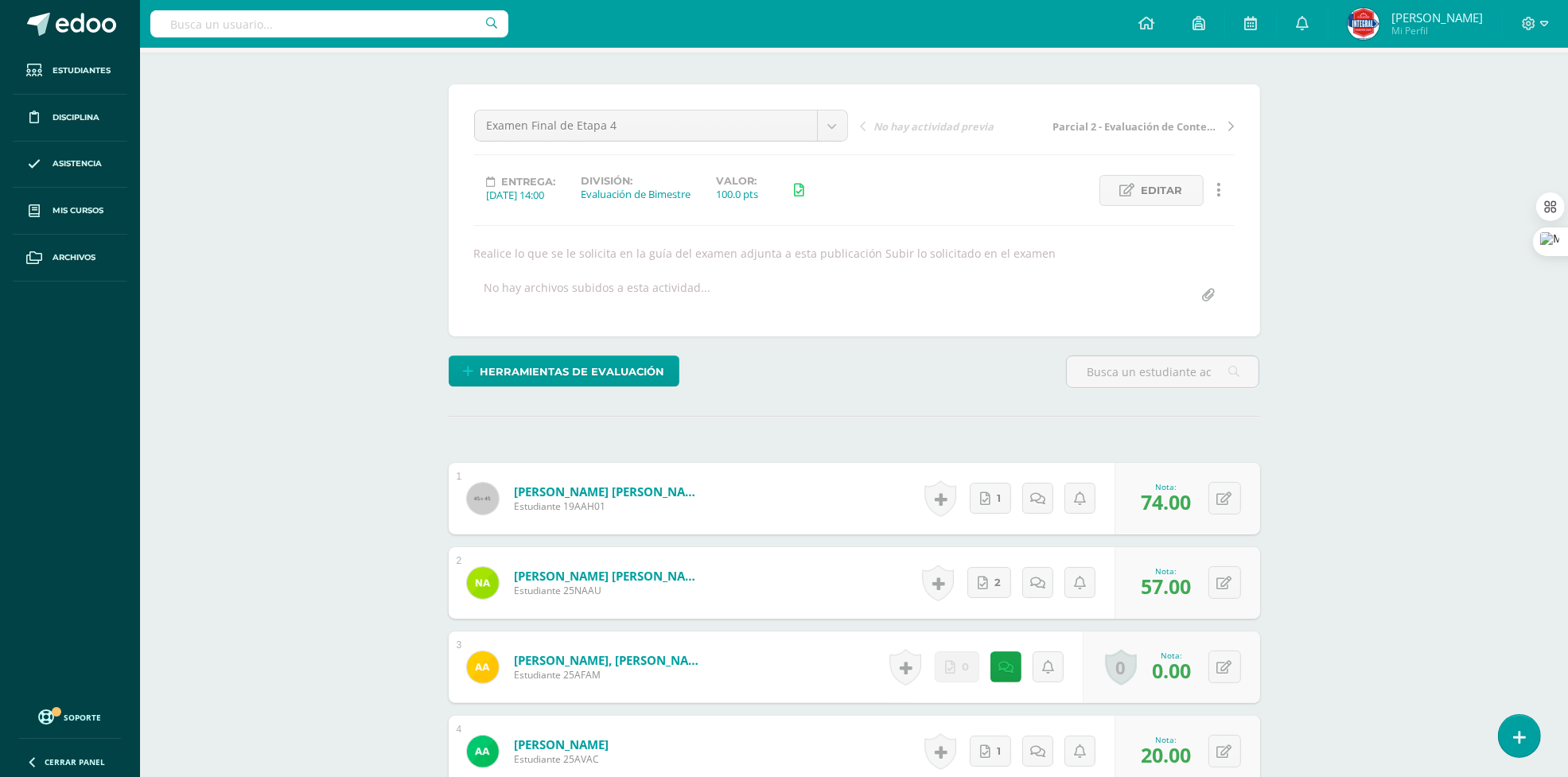
scroll to position [0, 0]
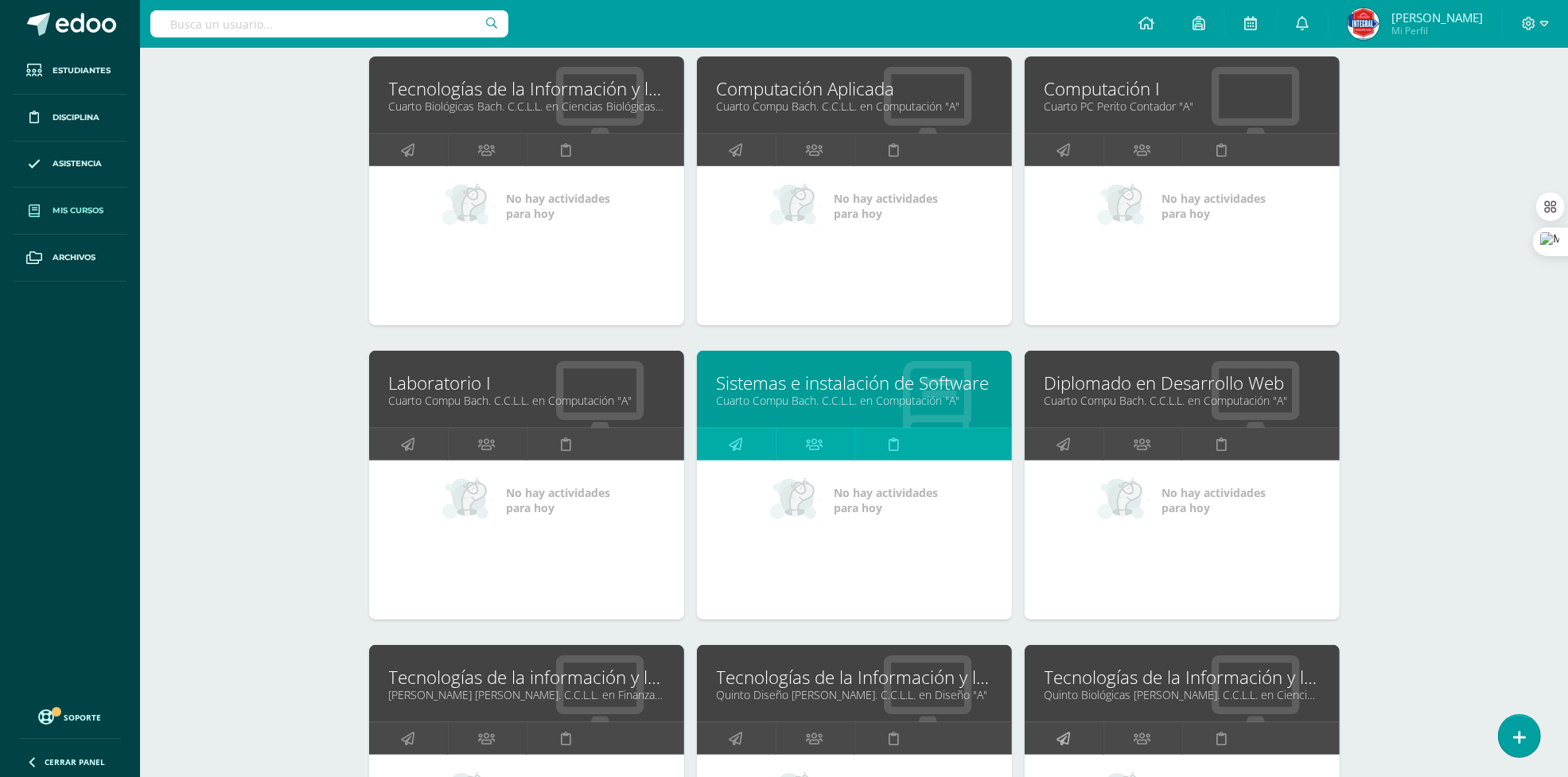
scroll to position [696, 0]
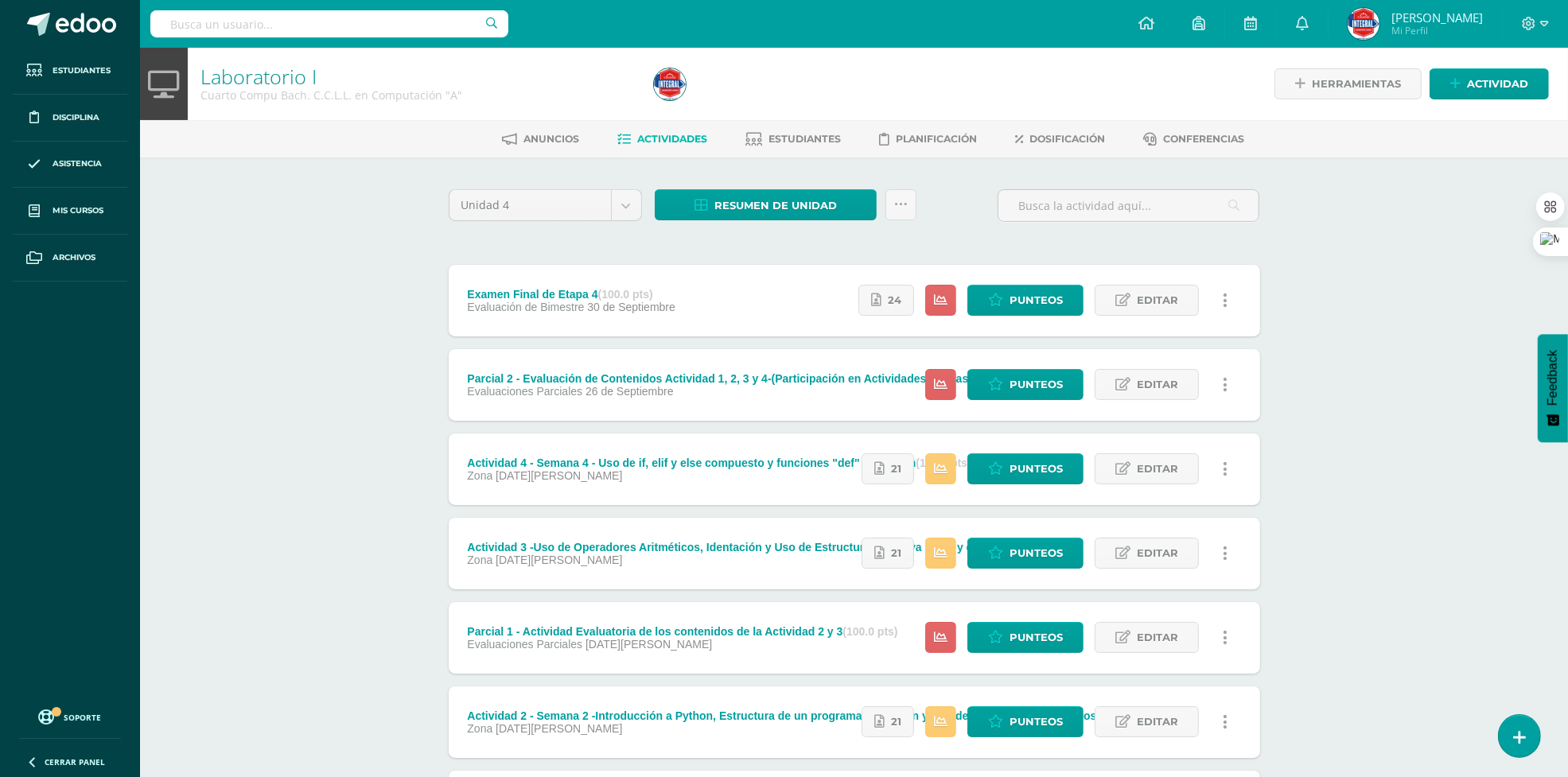
drag, startPoint x: 742, startPoint y: 204, endPoint x: 802, endPoint y: 163, distance: 72.7
click at [802, 163] on div "Unidad 4 Unidad 1 Unidad 2 Unidad 3 Unidad 4 Resumen de unidad Descargar como H…" at bounding box center [854, 553] width 875 height 791
click at [892, 213] on link at bounding box center [901, 204] width 31 height 31
click at [828, 257] on link "Subir actividades en masa" at bounding box center [860, 254] width 175 height 38
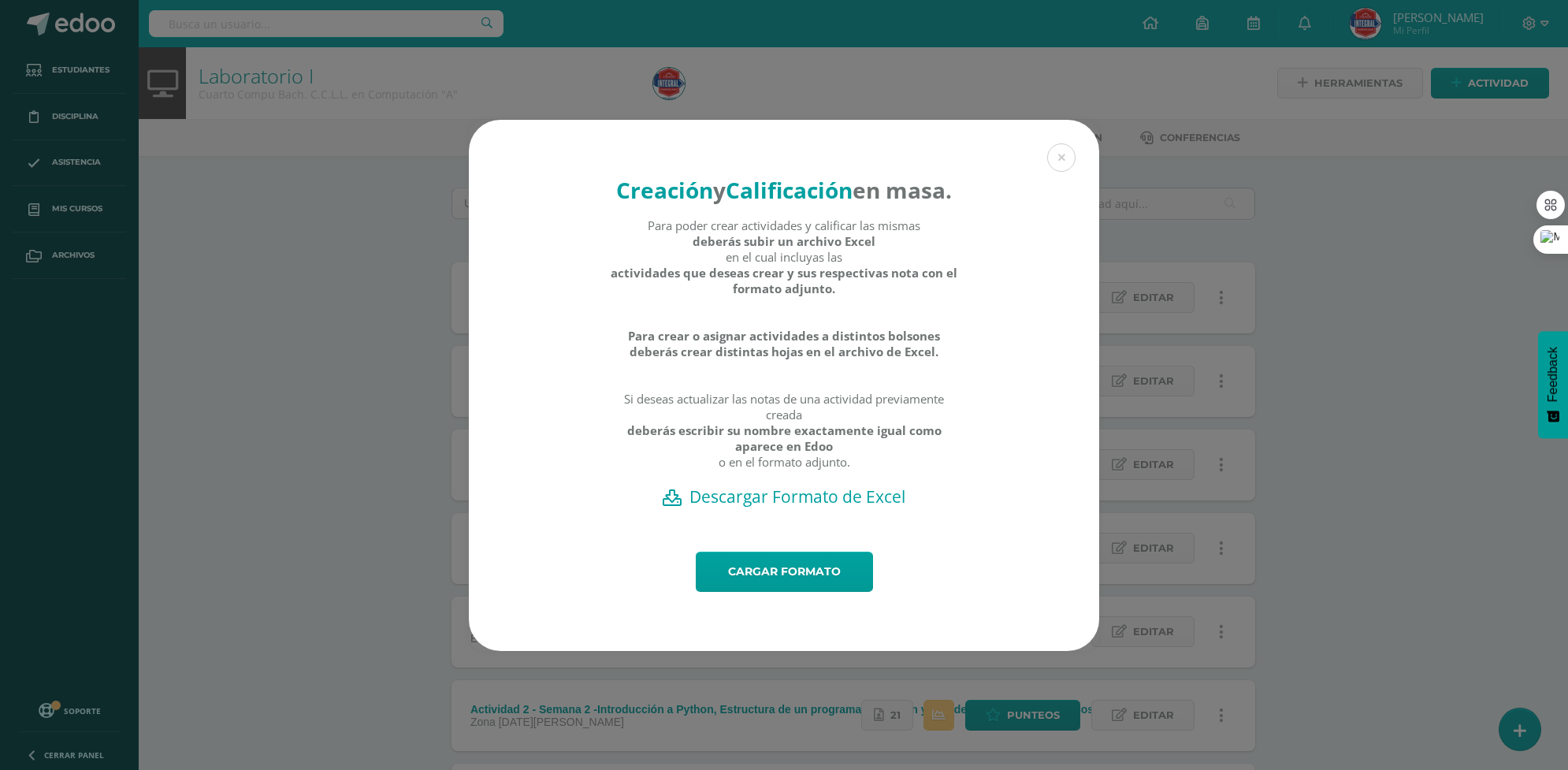
click at [762, 507] on h2 "Descargar Formato de Excel" at bounding box center [784, 497] width 575 height 22
click at [782, 592] on link "Cargar formato" at bounding box center [784, 572] width 177 height 40
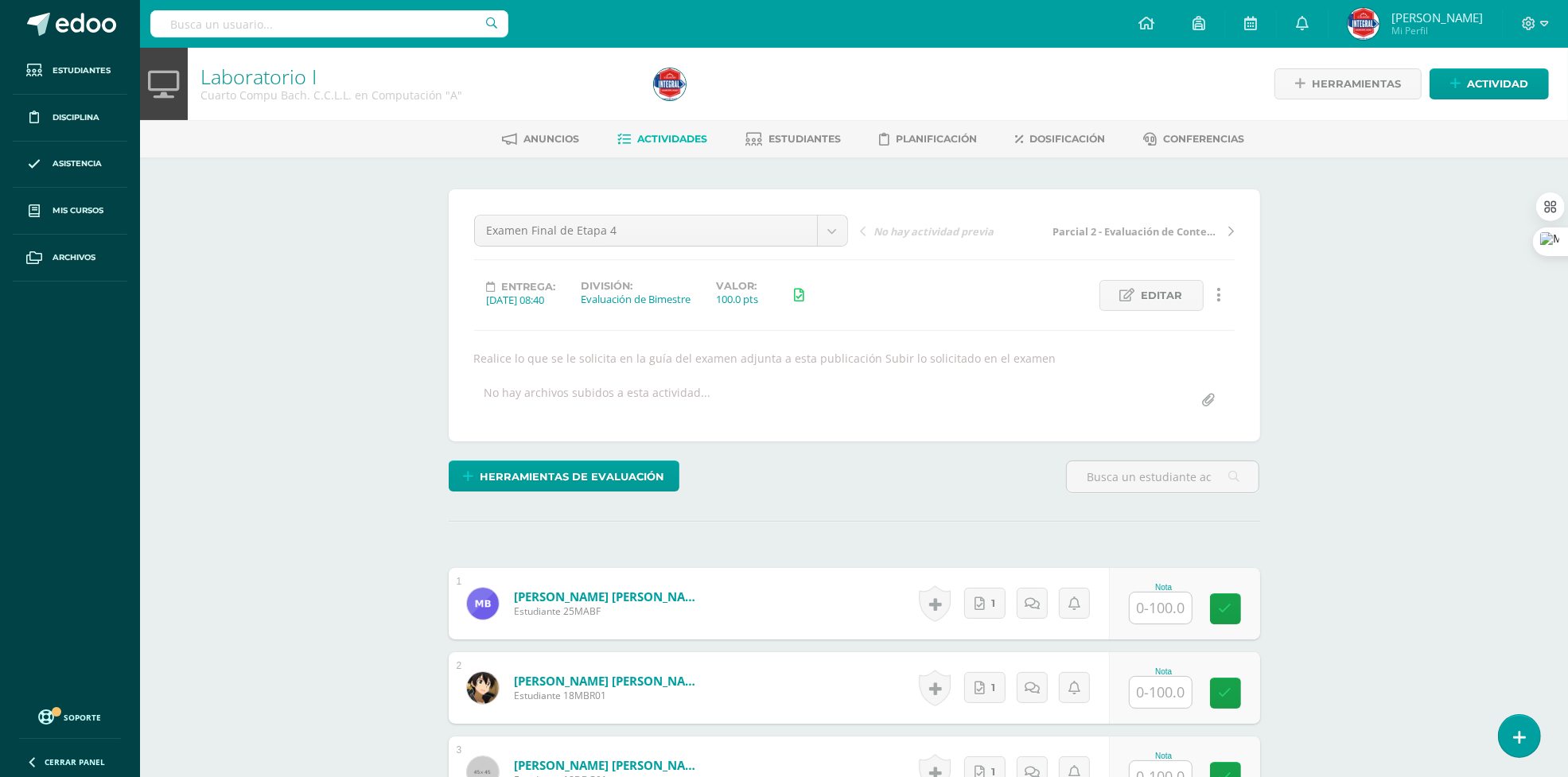
click at [291, 77] on link "Laboratorio I" at bounding box center [259, 76] width 116 height 27
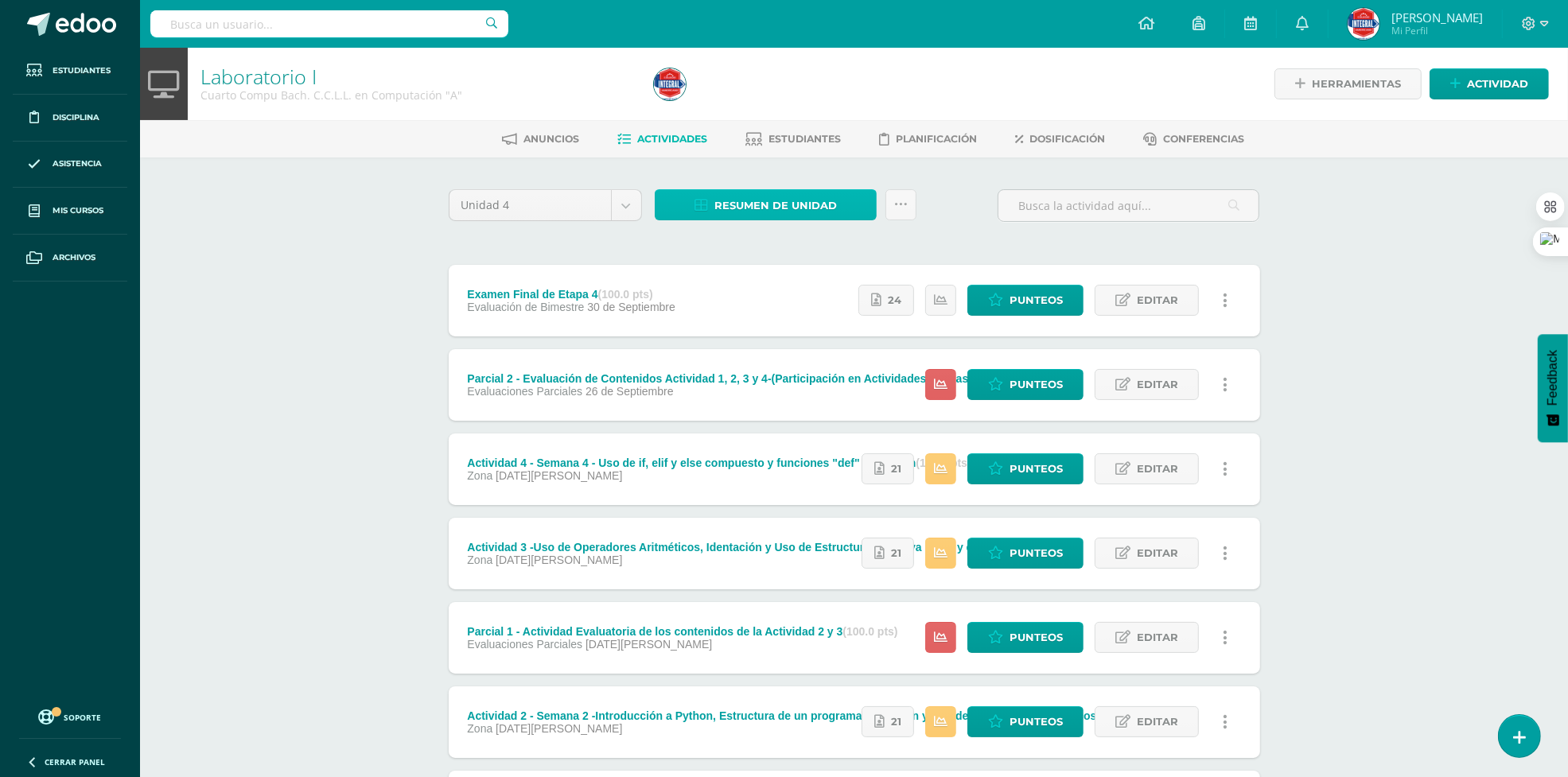
click at [776, 199] on span "Resumen de unidad" at bounding box center [775, 205] width 122 height 30
click at [980, 261] on div "Unidad 4 Unidad 1 Unidad 2 Unidad 3 Unidad 4 Resumen de unidad Subir actividade…" at bounding box center [854, 553] width 824 height 727
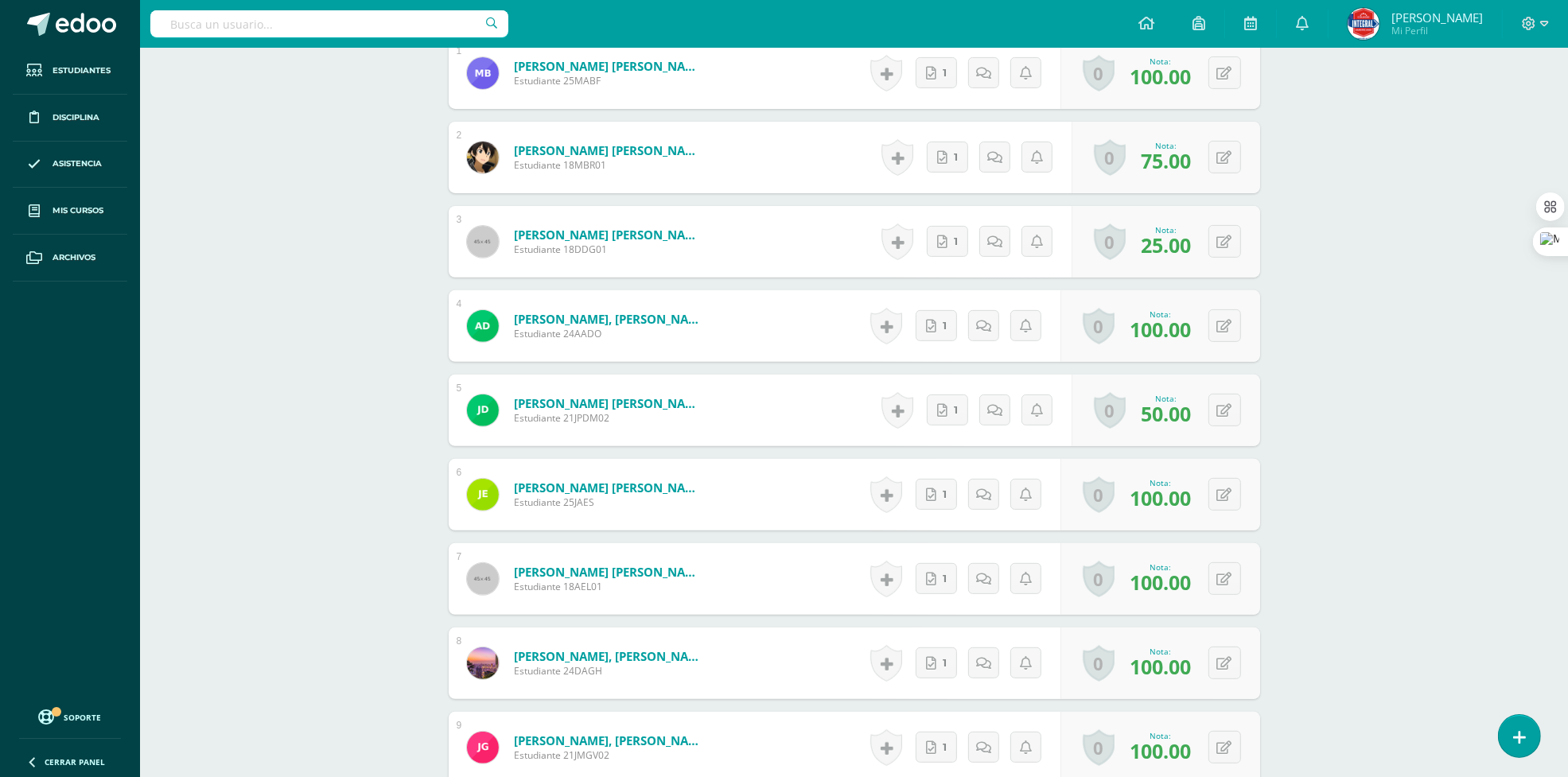
scroll to position [293, 0]
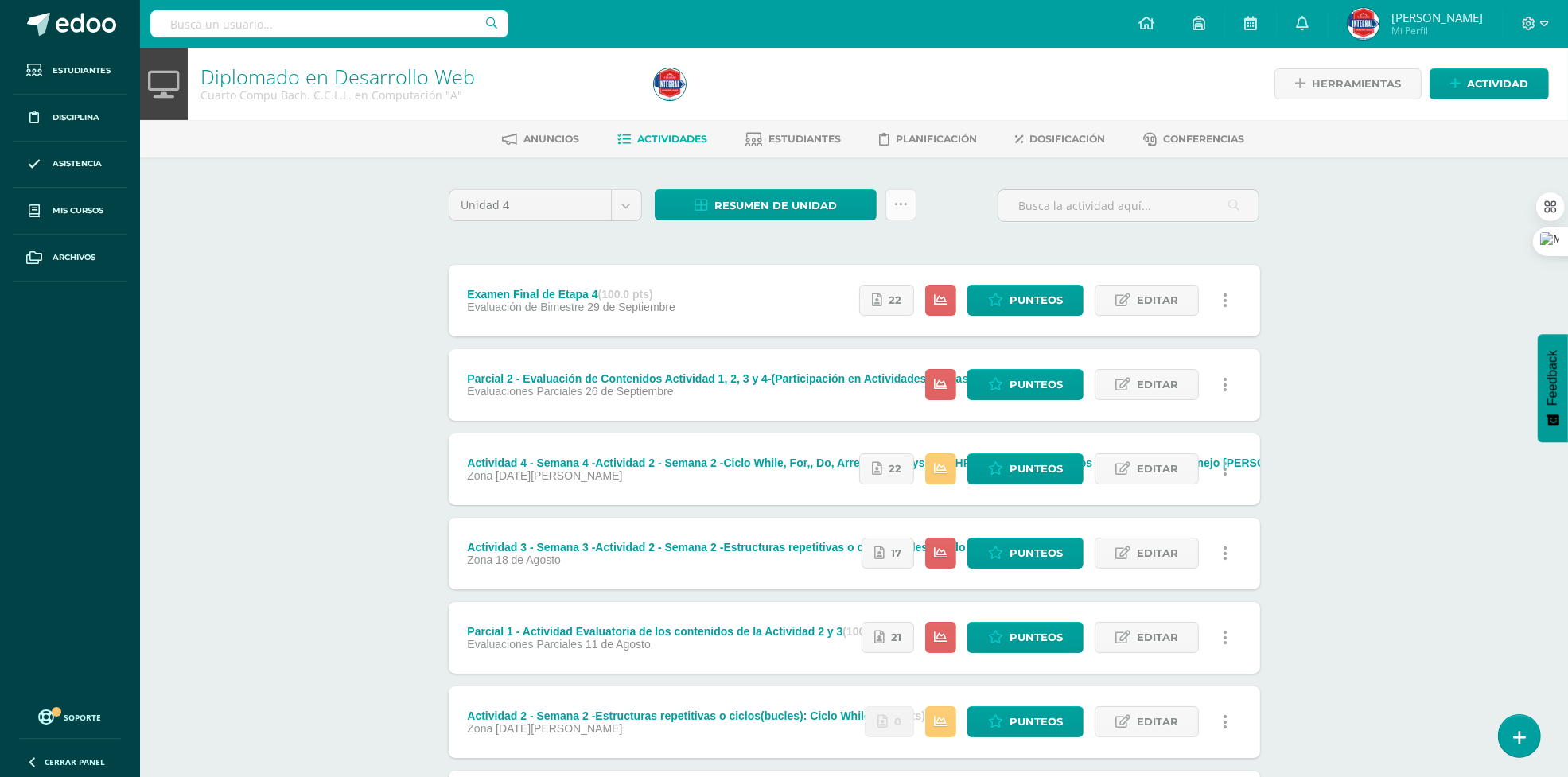
click at [913, 204] on link at bounding box center [901, 204] width 31 height 31
click at [829, 247] on link "Subir actividades en masa" at bounding box center [860, 254] width 175 height 38
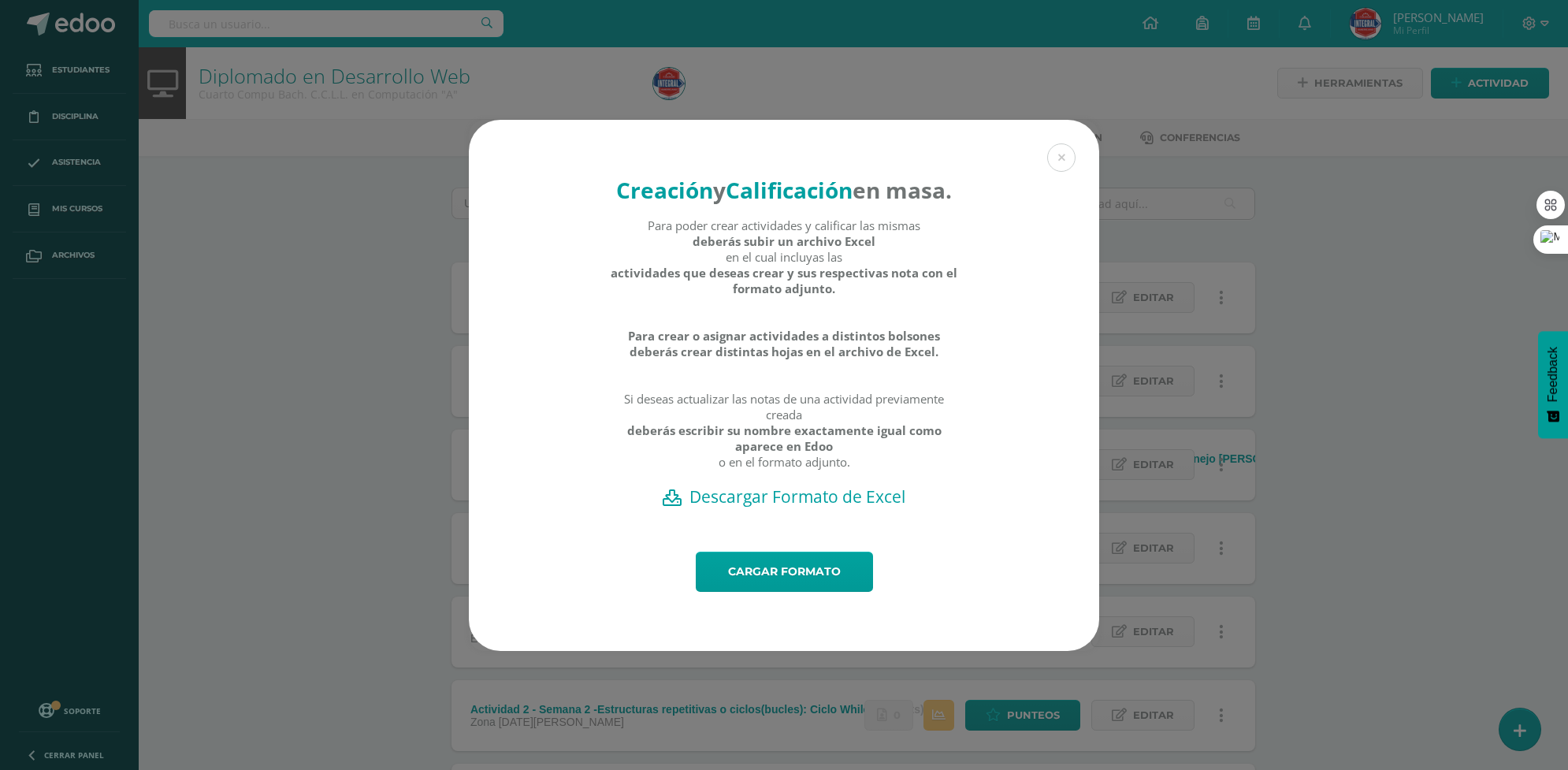
click at [761, 507] on h2 "Descargar Formato de Excel" at bounding box center [784, 497] width 575 height 22
click at [749, 584] on link "Cargar formato" at bounding box center [784, 572] width 177 height 40
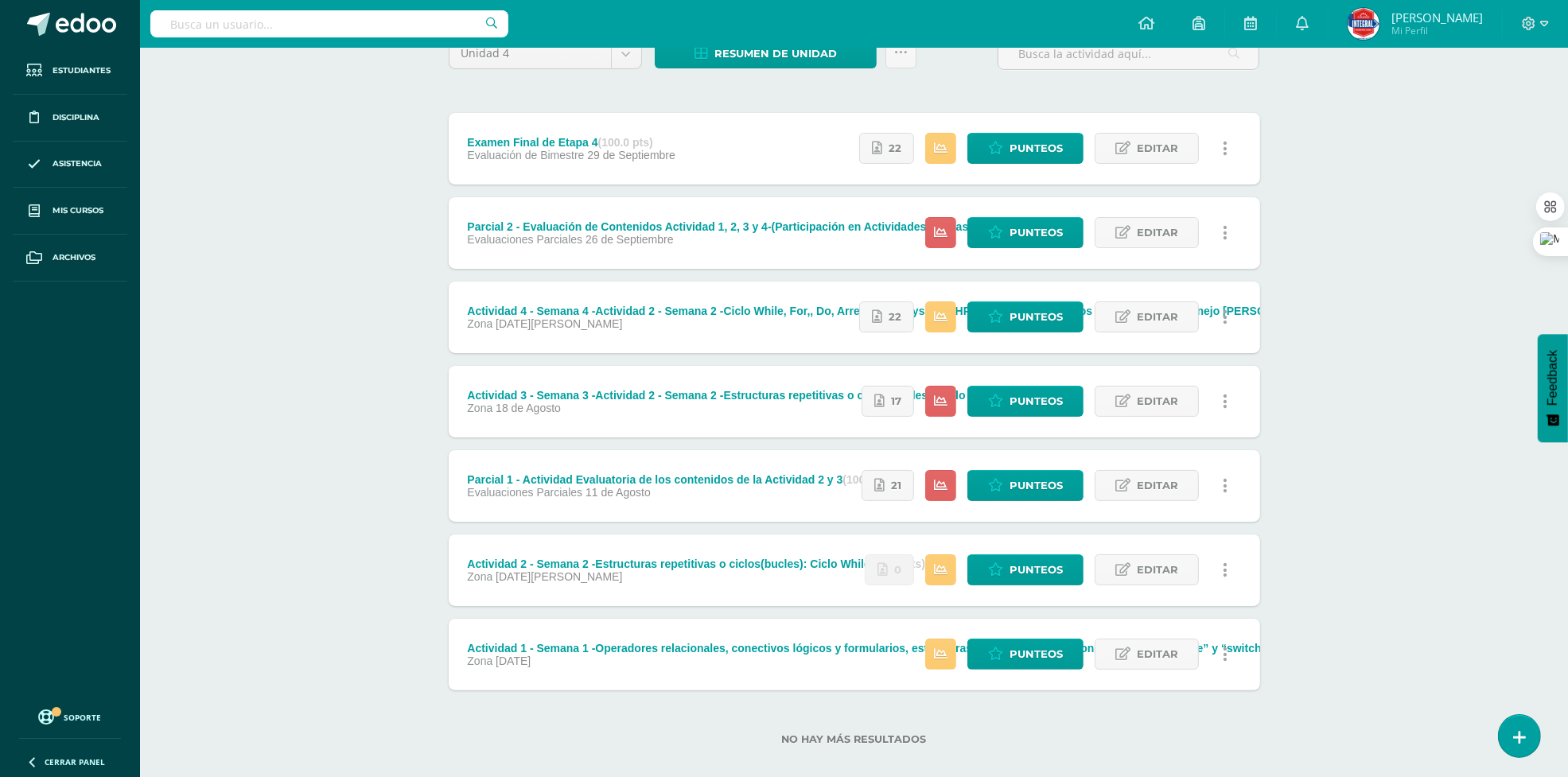
scroll to position [169, 0]
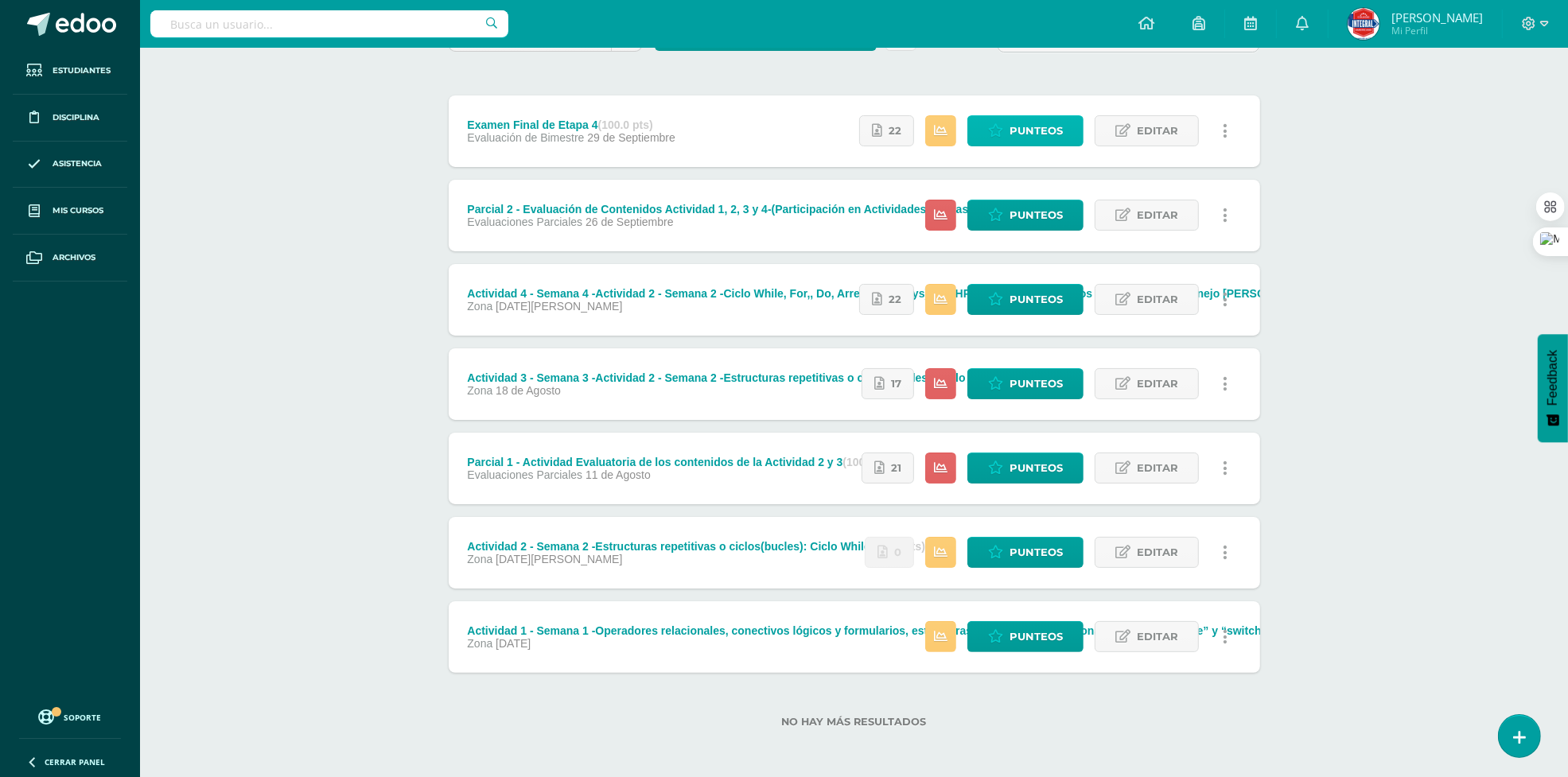
click at [1047, 135] on span "Punteos" at bounding box center [1036, 130] width 53 height 30
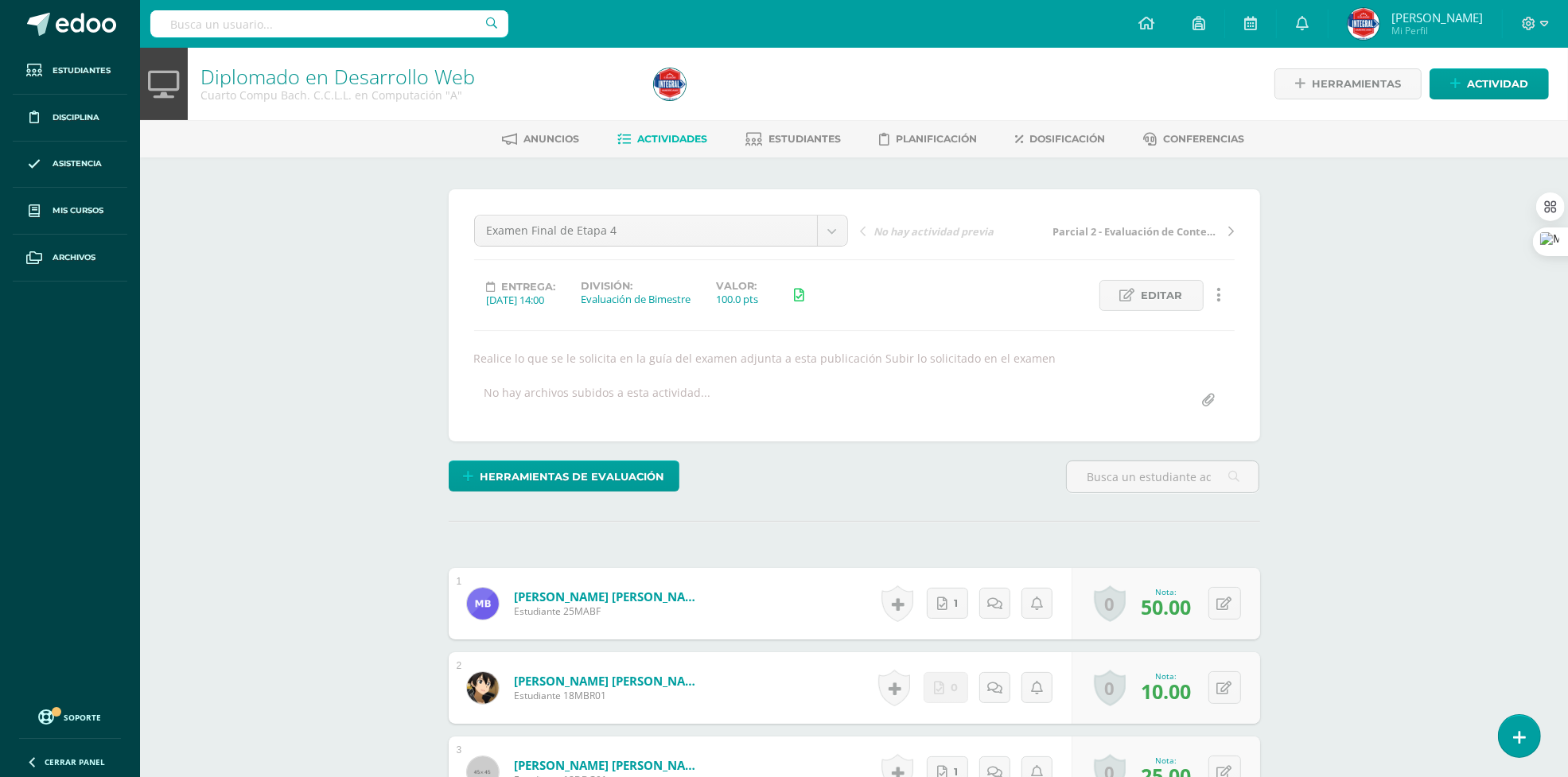
click at [224, 78] on link "Diplomado en Desarrollo Web" at bounding box center [337, 76] width 274 height 27
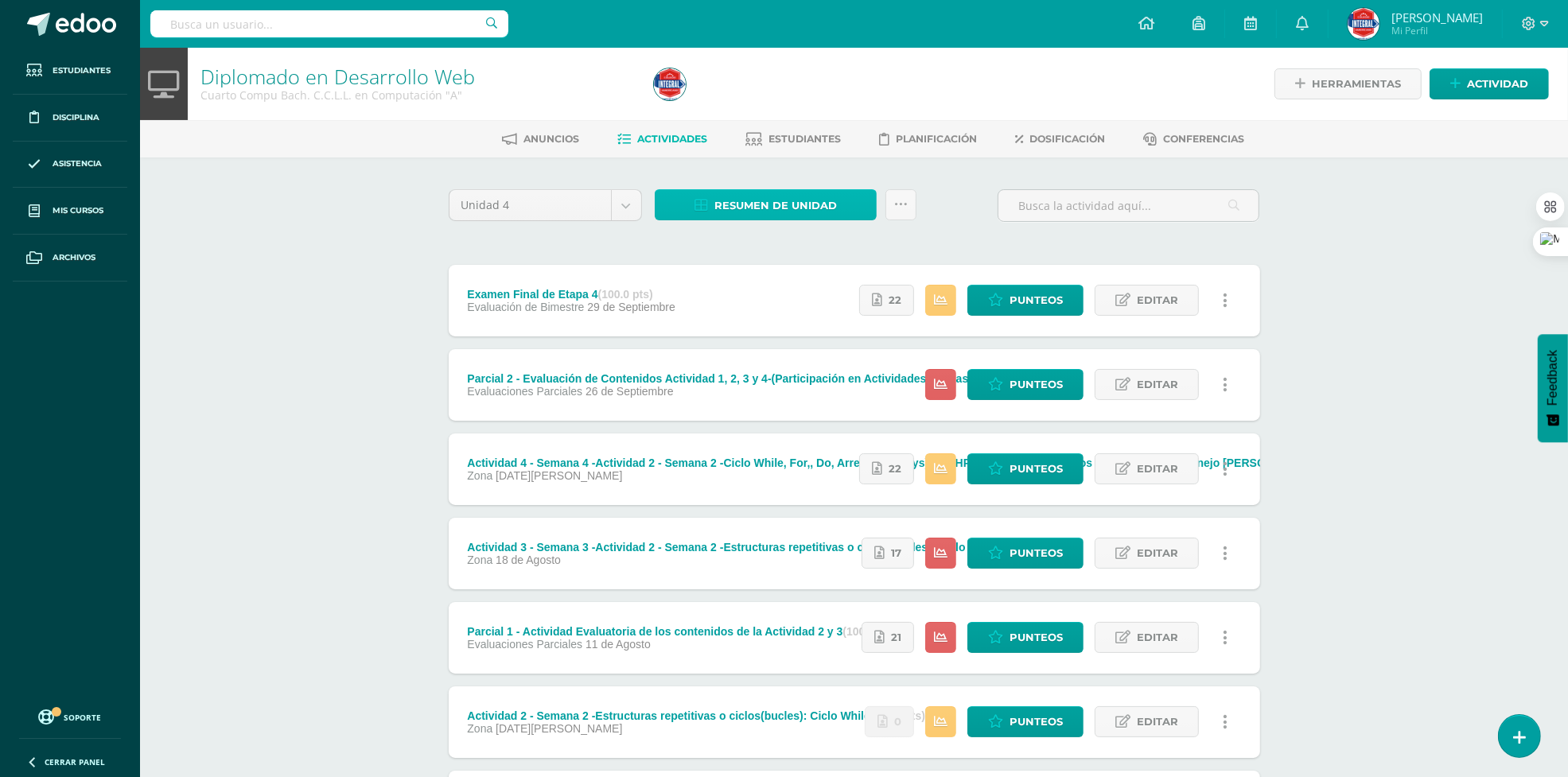
click at [775, 196] on span "Resumen de unidad" at bounding box center [775, 205] width 122 height 30
click at [758, 98] on link "Descargar como HTML" at bounding box center [766, 99] width 169 height 24
